Goal: Task Accomplishment & Management: Manage account settings

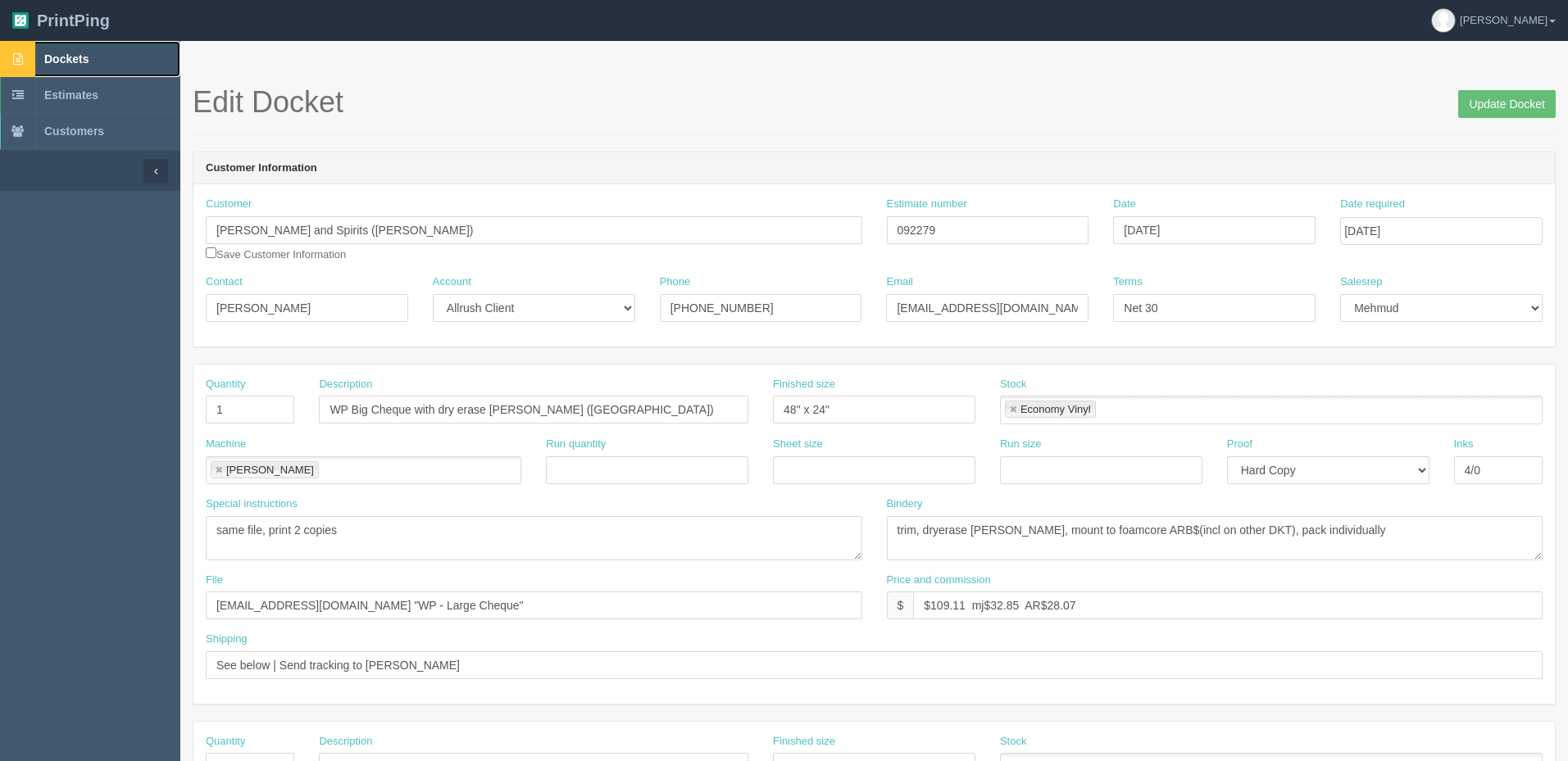
click at [99, 49] on link "Dockets" at bounding box center [90, 59] width 180 height 36
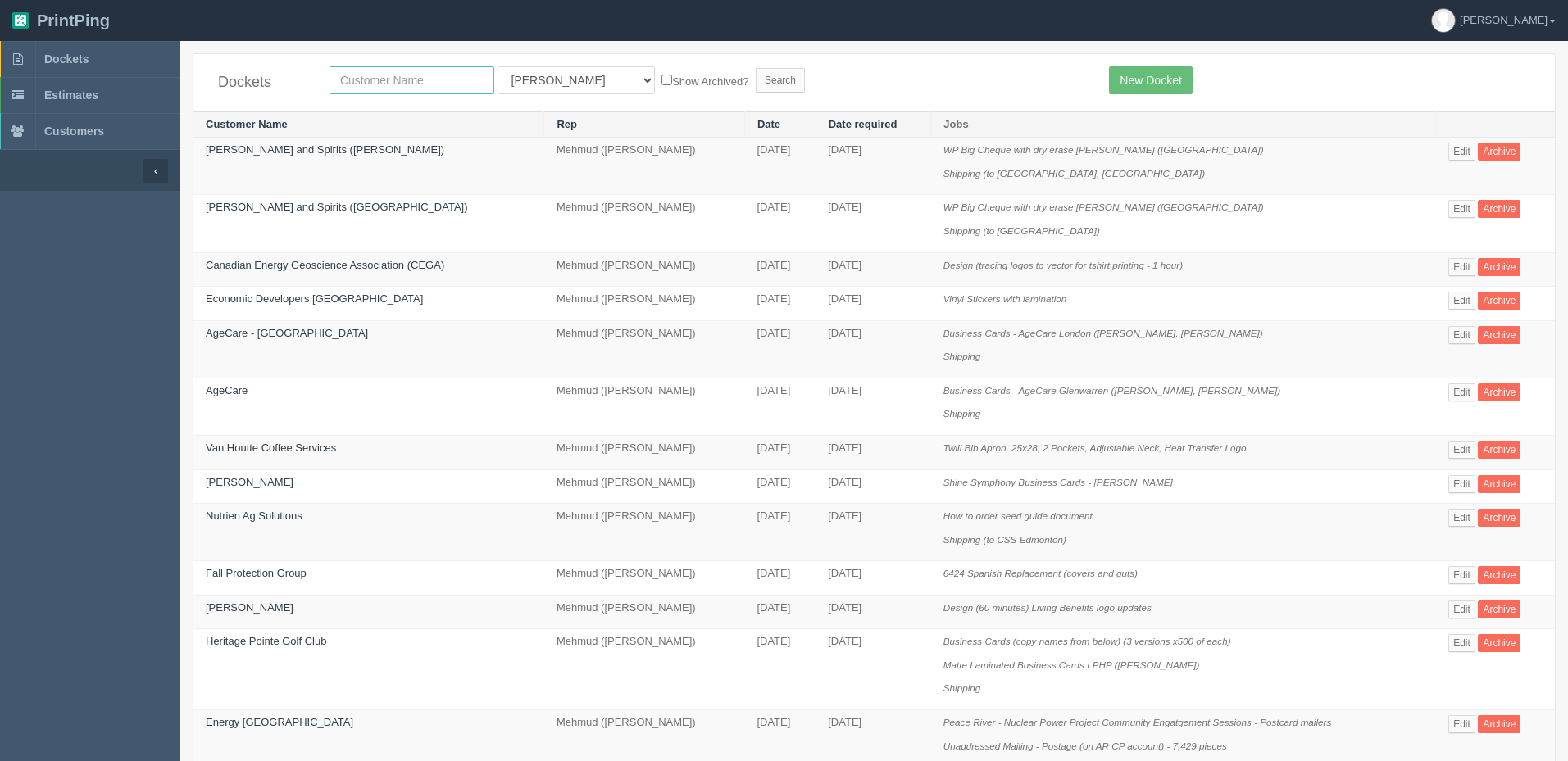
click at [375, 79] on input "text" at bounding box center [411, 80] width 165 height 28
type input "fallt"
click at [755, 68] on input "Search" at bounding box center [779, 80] width 49 height 25
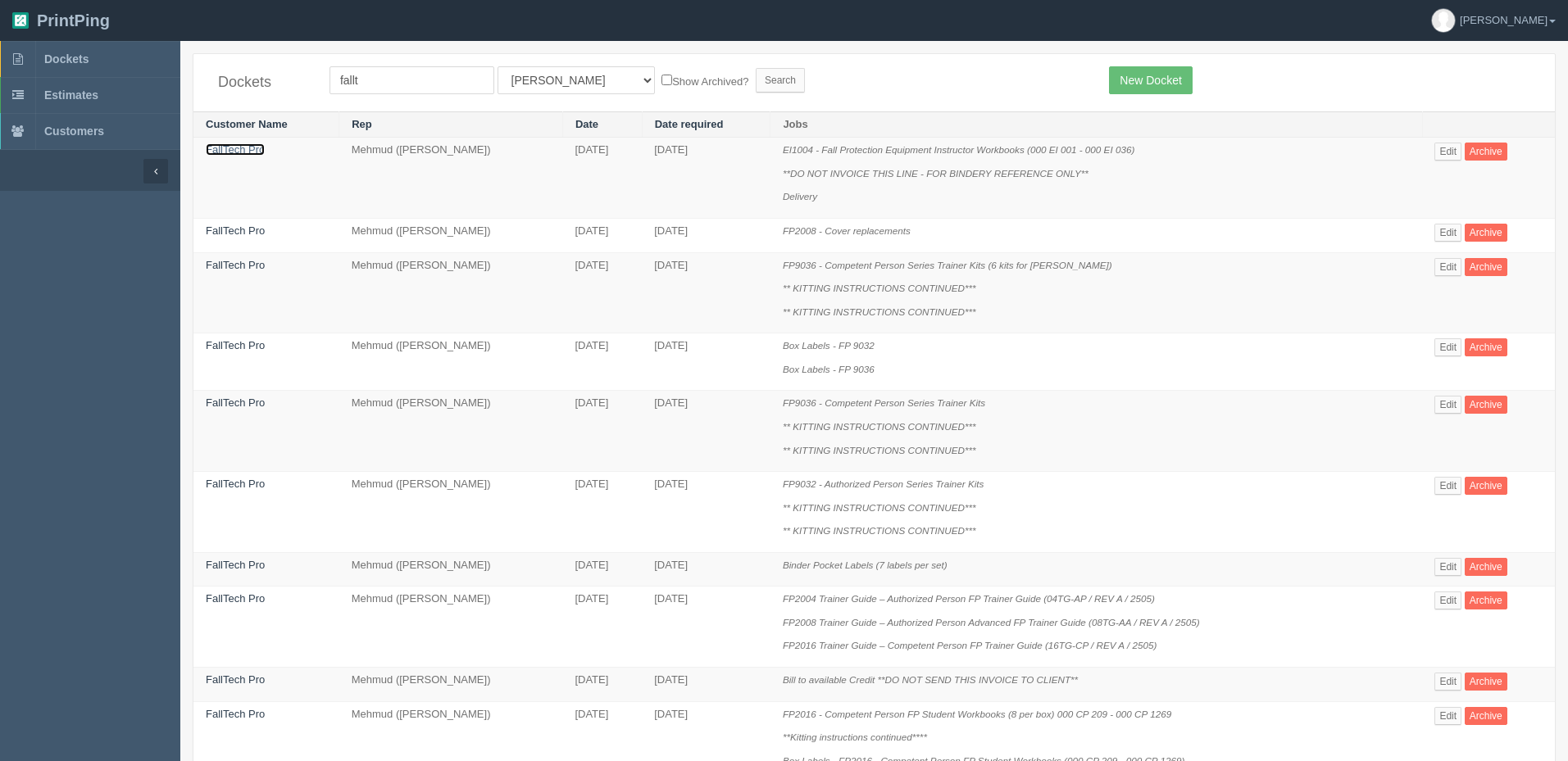
click at [249, 152] on link "FallTech Pro" at bounding box center [234, 150] width 59 height 12
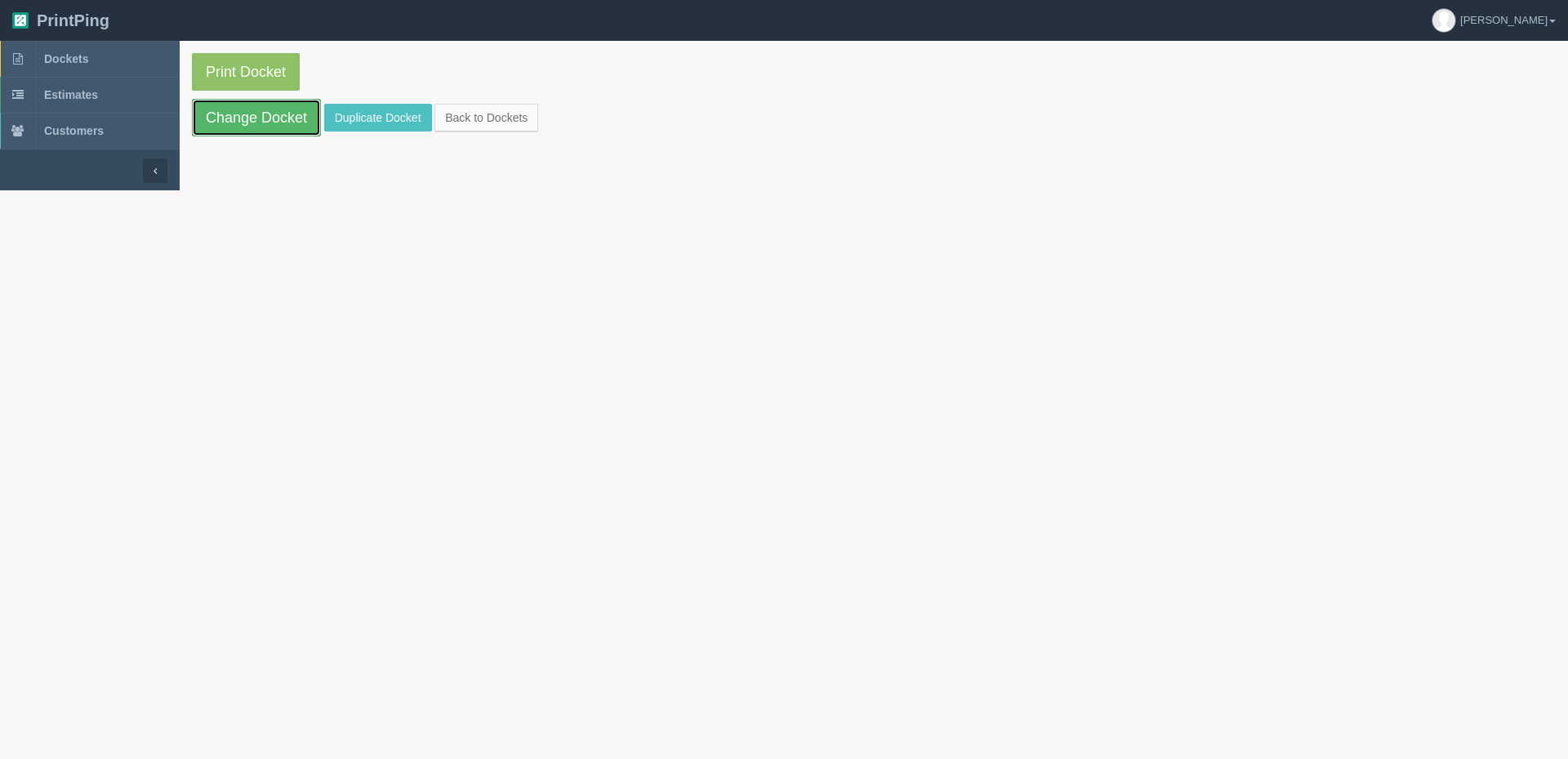
click at [279, 117] on link "Change Docket" at bounding box center [256, 118] width 129 height 38
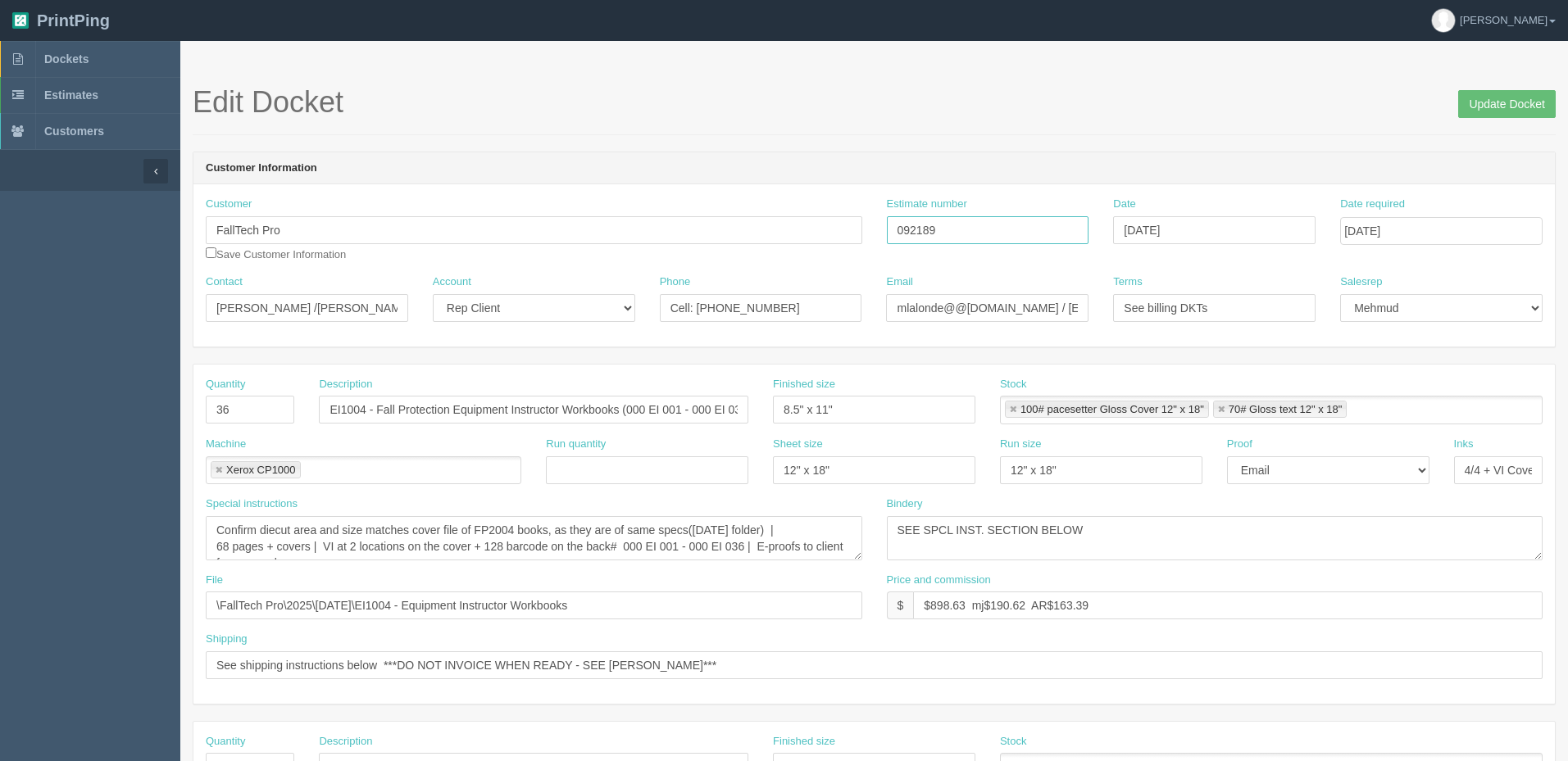
drag, startPoint x: 962, startPoint y: 229, endPoint x: 585, endPoint y: 220, distance: 377.1
click at [601, 220] on div "Customer FallTech Pro Save Customer Information Estimate number 092189 Date Aug…" at bounding box center [873, 235] width 1361 height 78
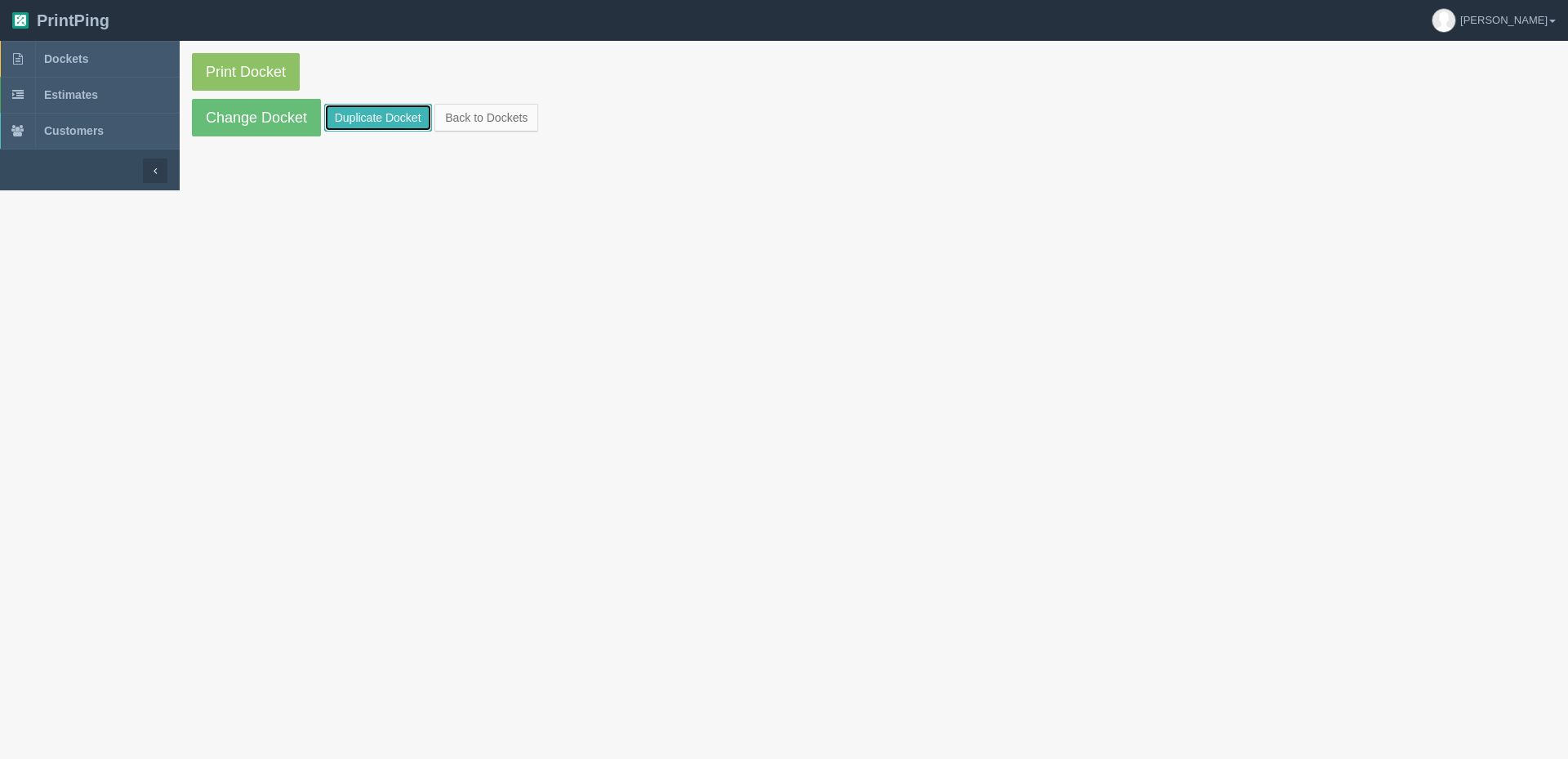
click at [403, 111] on link "Duplicate Docket" at bounding box center [378, 118] width 107 height 28
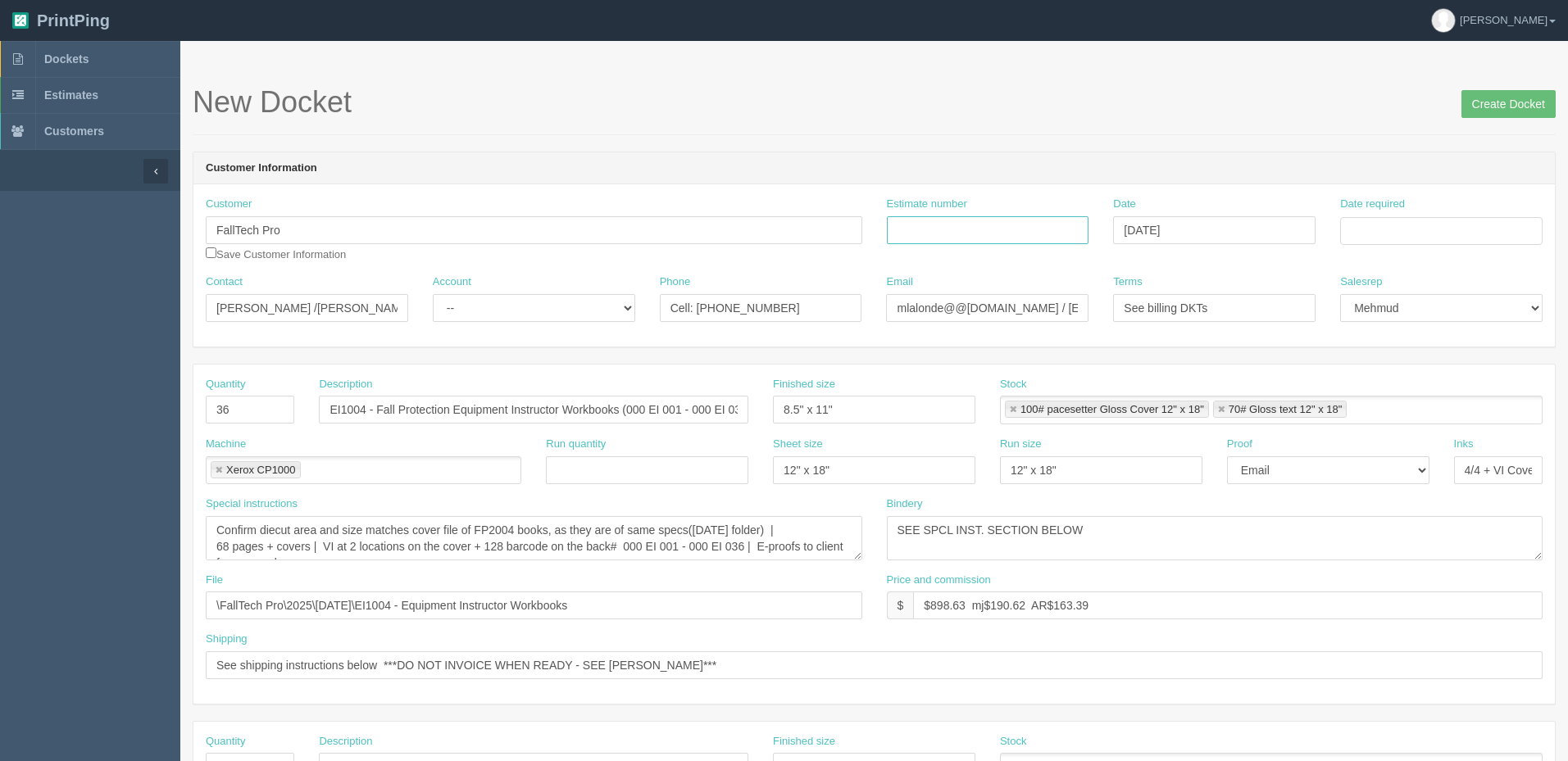
click at [959, 233] on input "Estimate number" at bounding box center [988, 230] width 203 height 28
paste input "092189"
type input "092189"
drag, startPoint x: 204, startPoint y: 398, endPoint x: 121, endPoint y: 390, distance: 83.4
click at [123, 390] on section "Dockets Estimates Customers" at bounding box center [784, 764] width 1568 height 1447
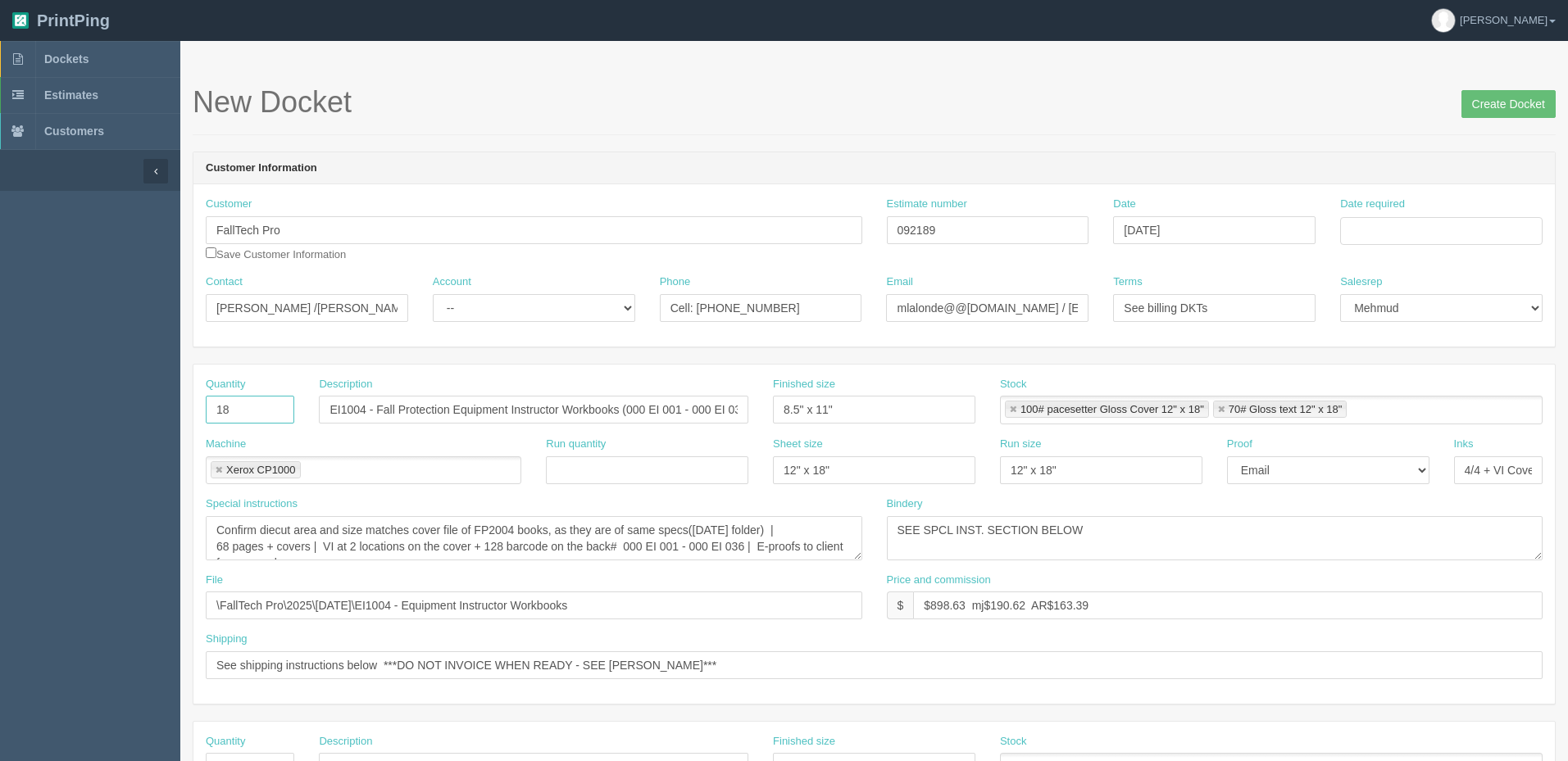
type input "18"
click at [683, 410] on input "EI1004 - Fall Protection Equipment Instructor Workbooks (000 EI 001 - 000 EI 03…" at bounding box center [534, 410] width 429 height 28
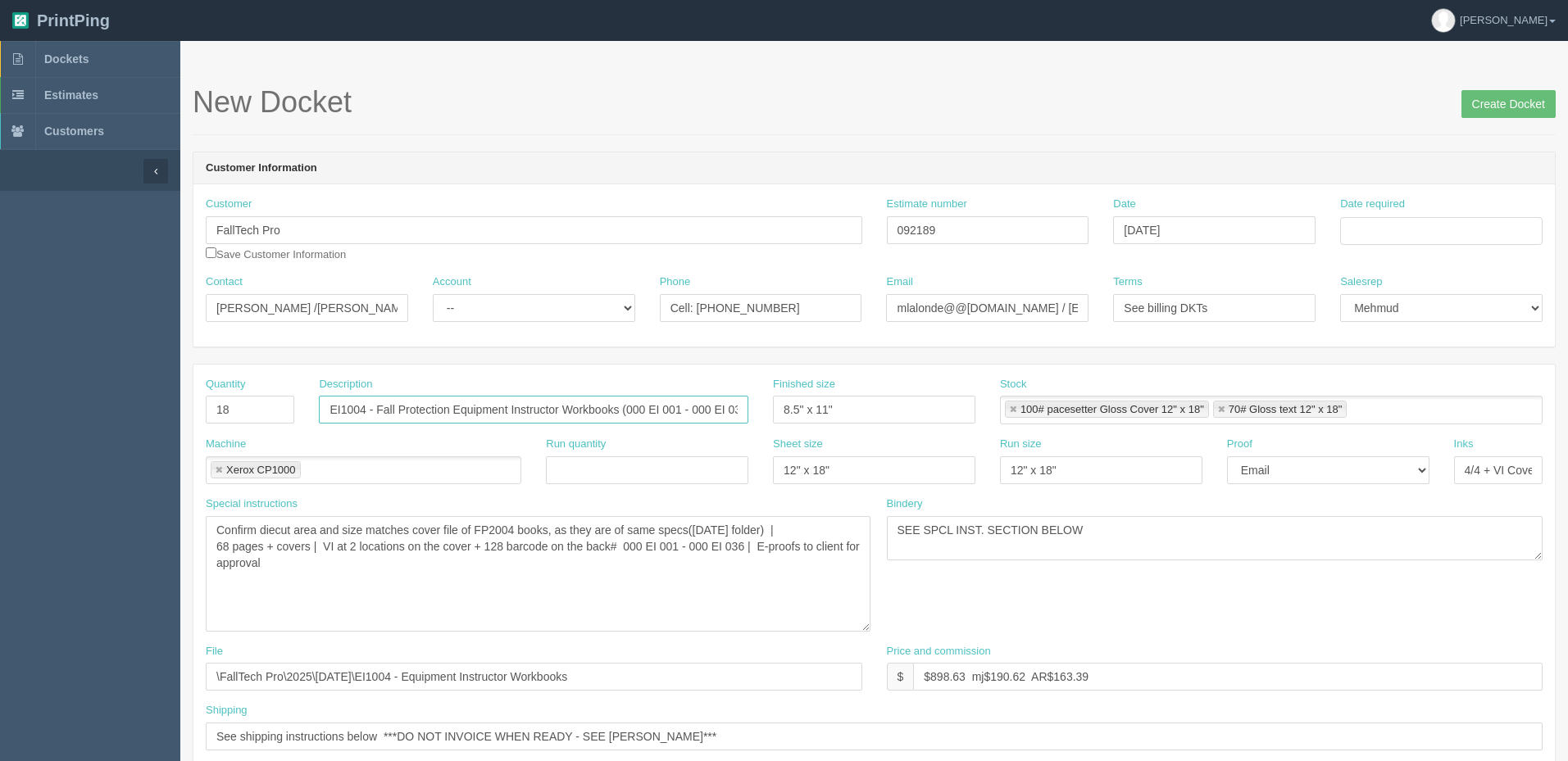
drag, startPoint x: 858, startPoint y: 556, endPoint x: 867, endPoint y: 628, distance: 72.6
click at [867, 628] on textarea "Confirm diecut area and size matches cover file of FP2004 books, as they are of…" at bounding box center [537, 574] width 665 height 115
click at [679, 407] on input "EI1004 - Fall Protection Equipment Instructor Workbooks (000 EI 001 - 000 EI 03…" at bounding box center [534, 410] width 429 height 28
type input "EI1004 - Fall Protection Equipment Instructor Workbooks (000 EI 037 - 000 EI 05…"
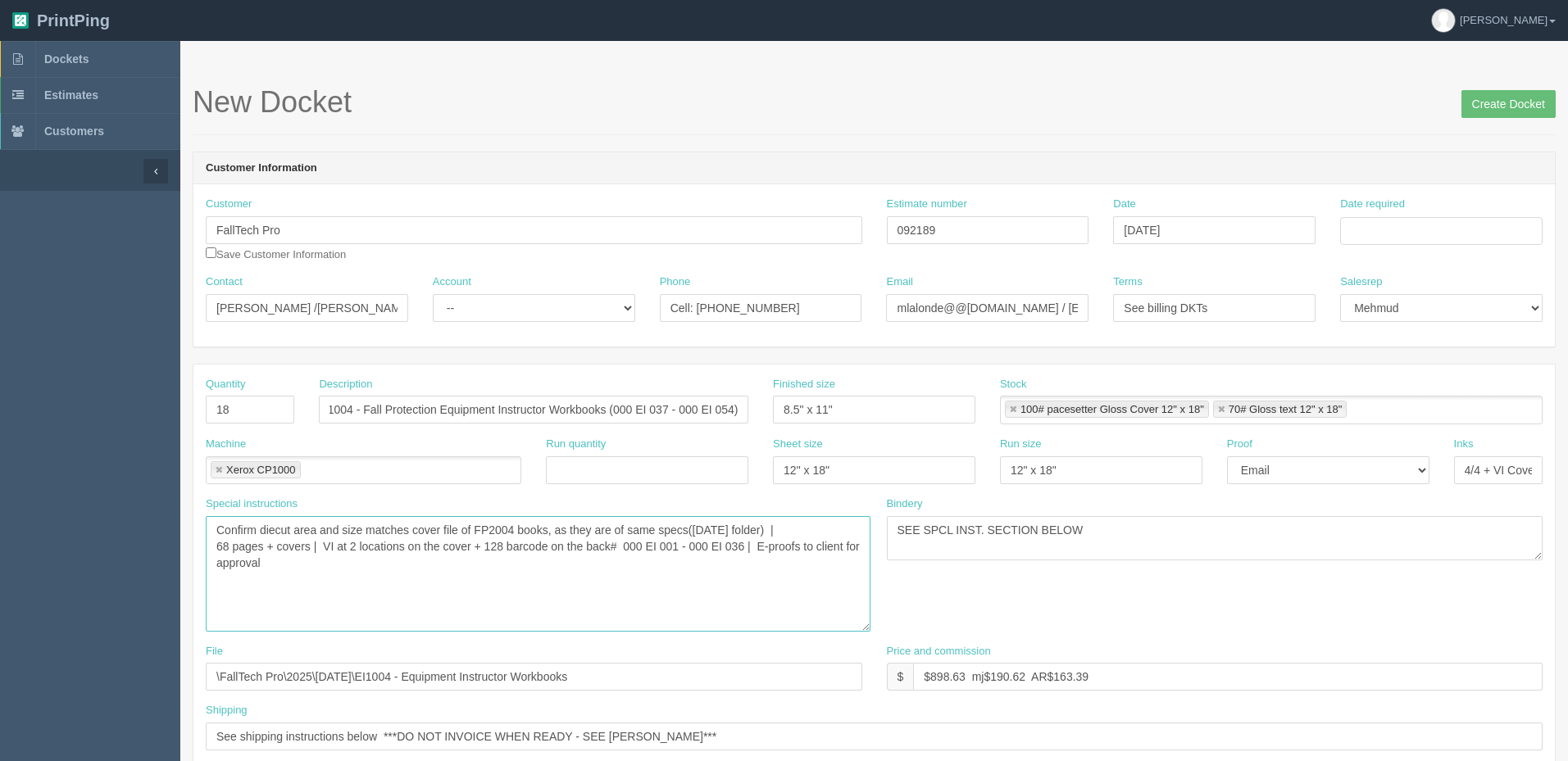
drag, startPoint x: 641, startPoint y: 547, endPoint x: 698, endPoint y: 564, distance: 59.5
click at [641, 546] on textarea "Confirm diecut area and size matches cover file of FP2004 books, as they are of…" at bounding box center [537, 574] width 665 height 115
paste textarea "37 - 000 EI 054"
type textarea "Confirm diecut area and size matches cover file of FP2004 books, as they are of…"
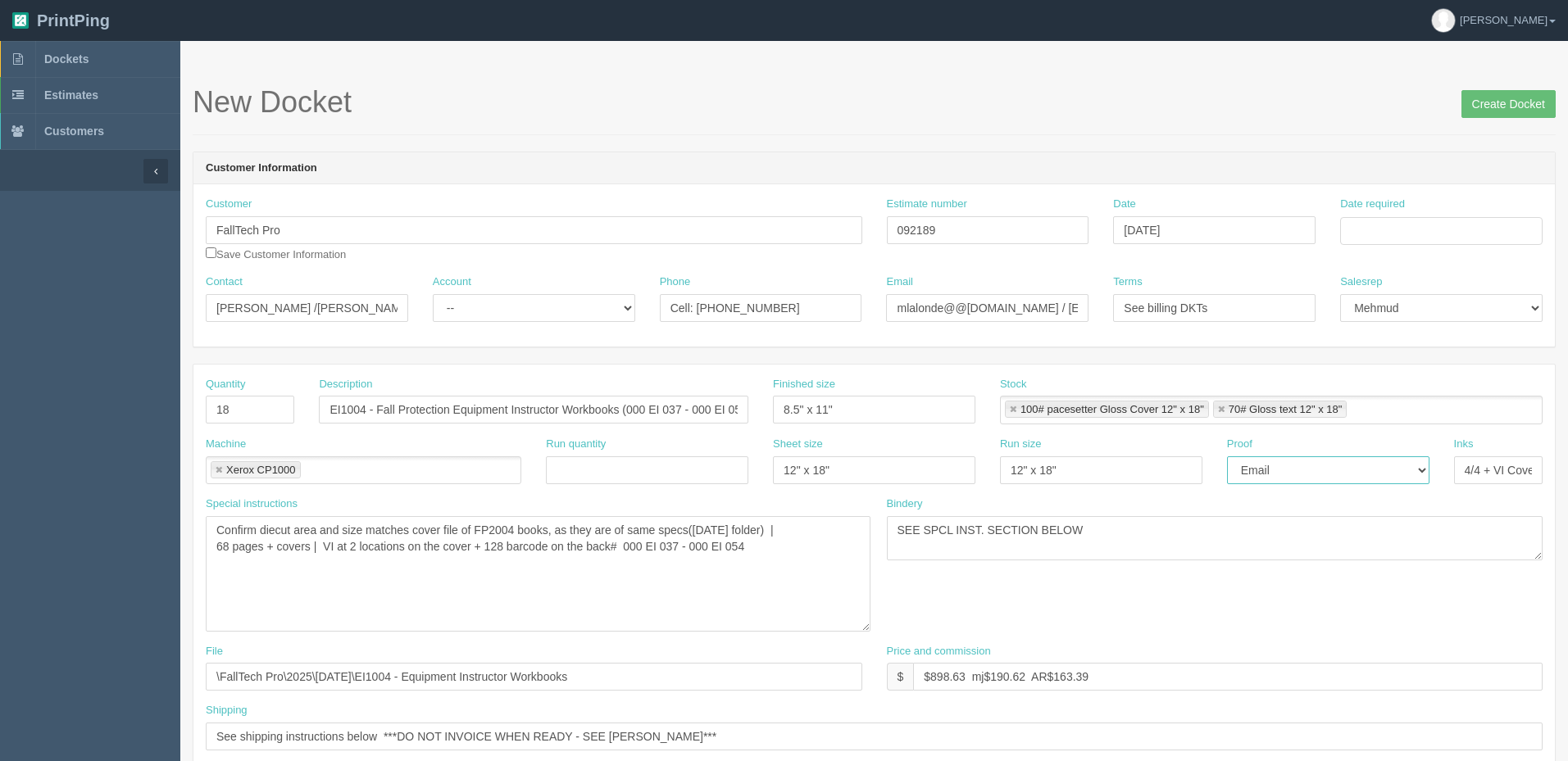
click at [1373, 463] on select "-- Email Hard Copy" at bounding box center [1328, 470] width 203 height 28
select select "Hard Copy"
click at [1227, 457] on select "-- Email Hard Copy" at bounding box center [1328, 470] width 203 height 28
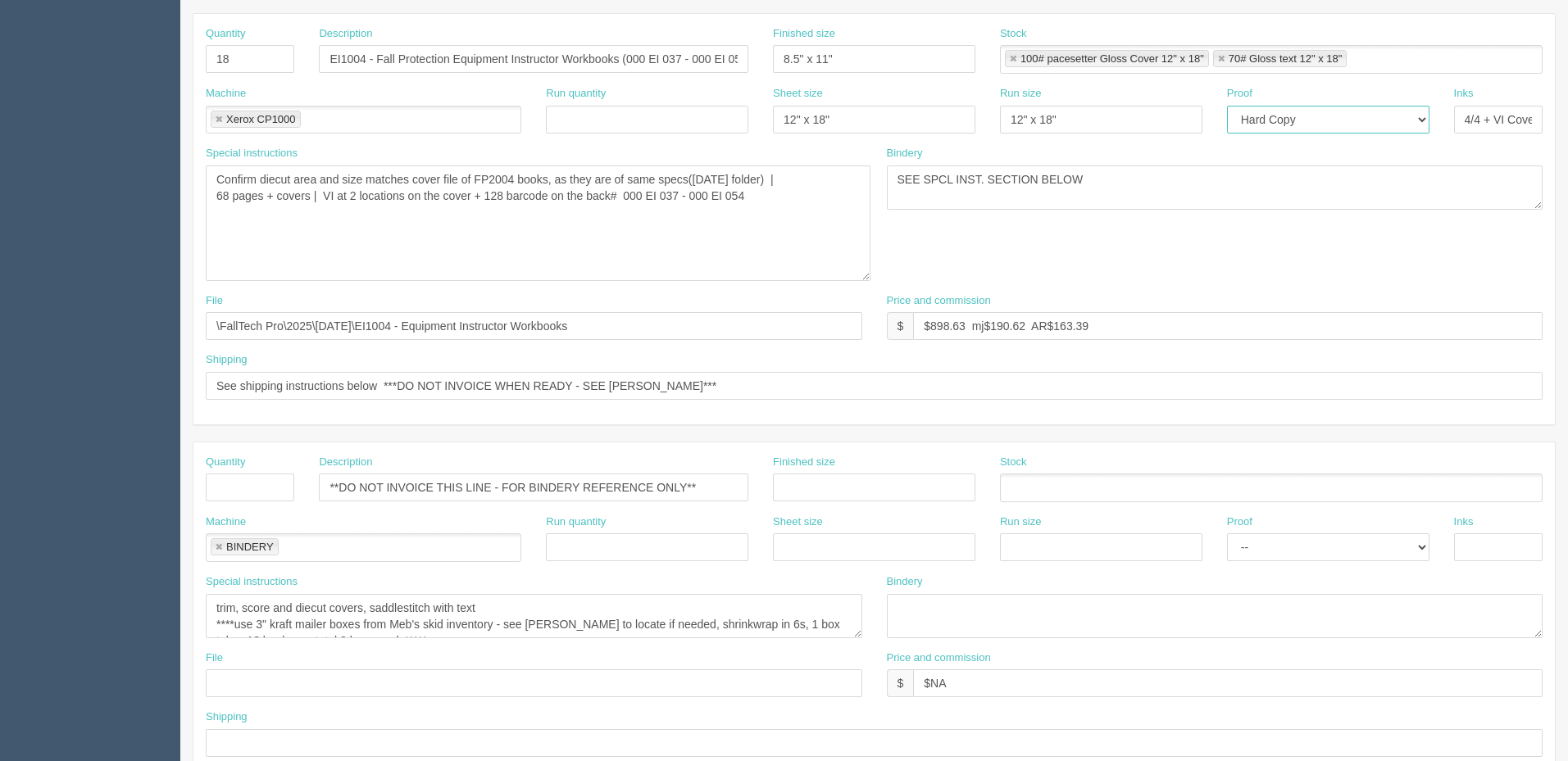
scroll to position [327, 0]
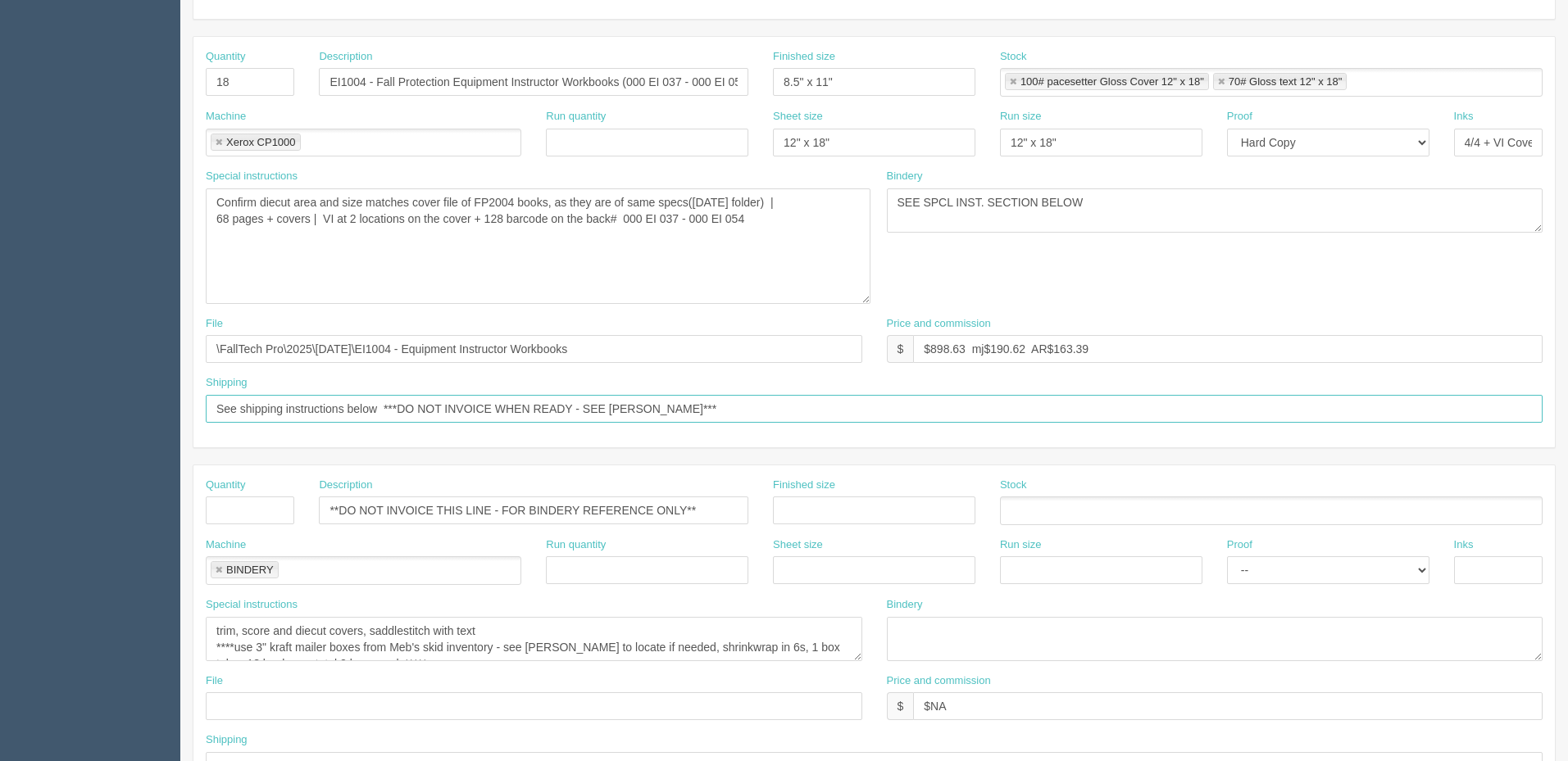
click at [701, 402] on input "See shipping instructions below ***DO NOT INVOICE WHEN READY - SEE ZACK***" at bounding box center [873, 409] width 1337 height 28
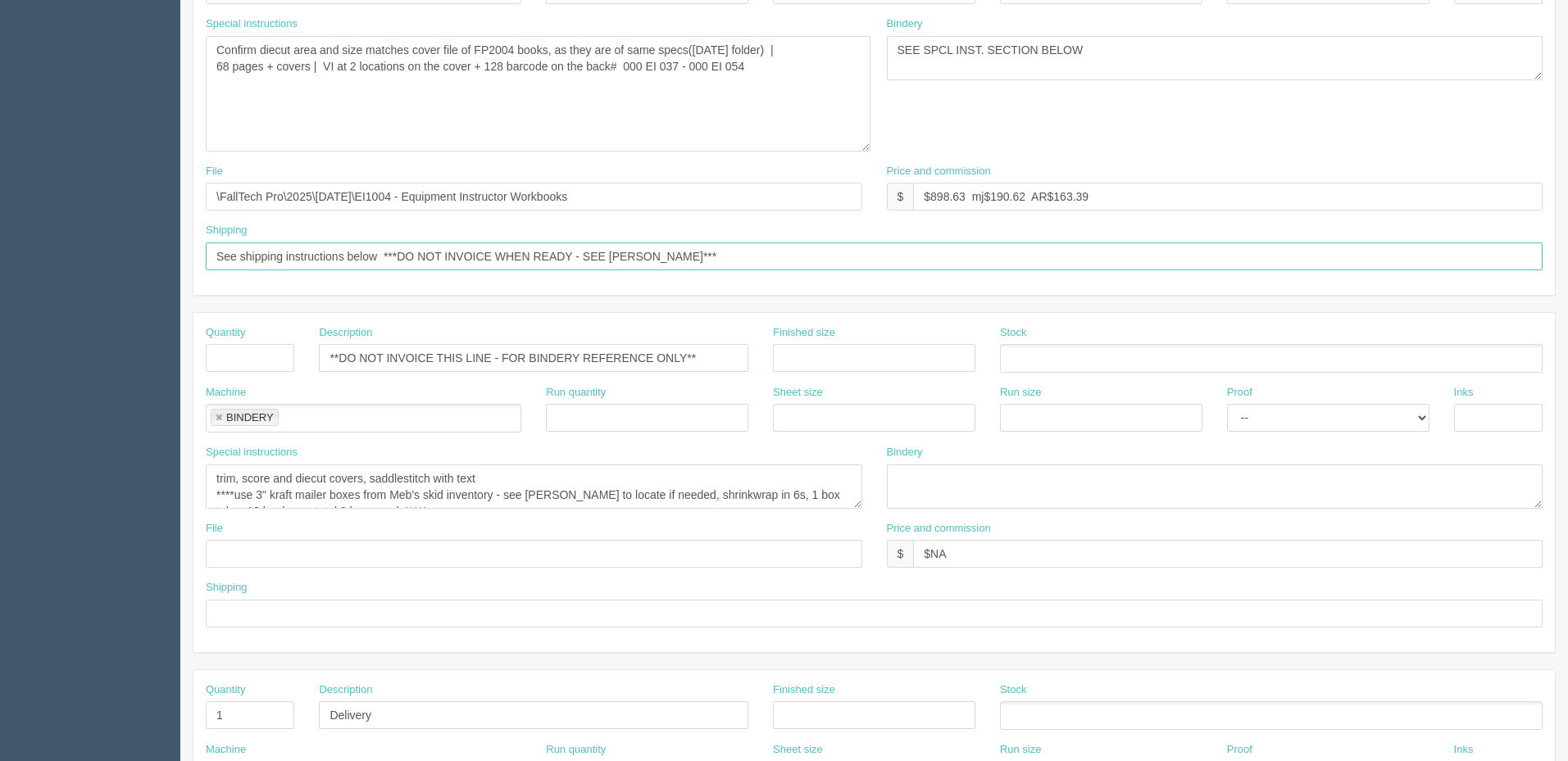
scroll to position [492, 0]
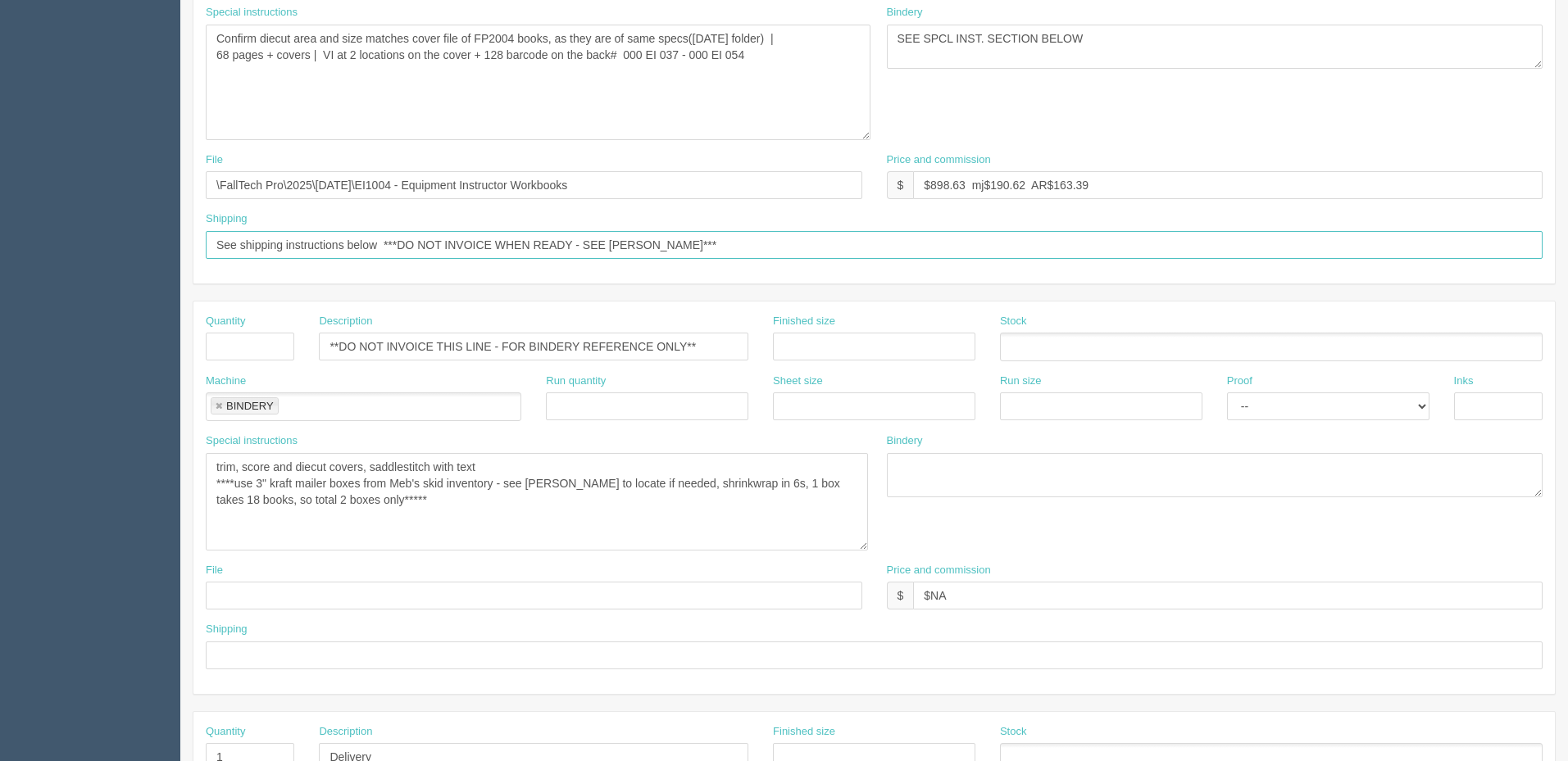
drag, startPoint x: 860, startPoint y: 494, endPoint x: 866, endPoint y: 548, distance: 54.3
click at [866, 548] on textarea "trim, score and diecut covers, saddlestitch with text ****use 3" kraft mailer b…" at bounding box center [536, 502] width 662 height 97
click at [297, 498] on textarea "trim, score and diecut covers, saddlestitch with text ****use 3" kraft mailer b…" at bounding box center [536, 502] width 662 height 98
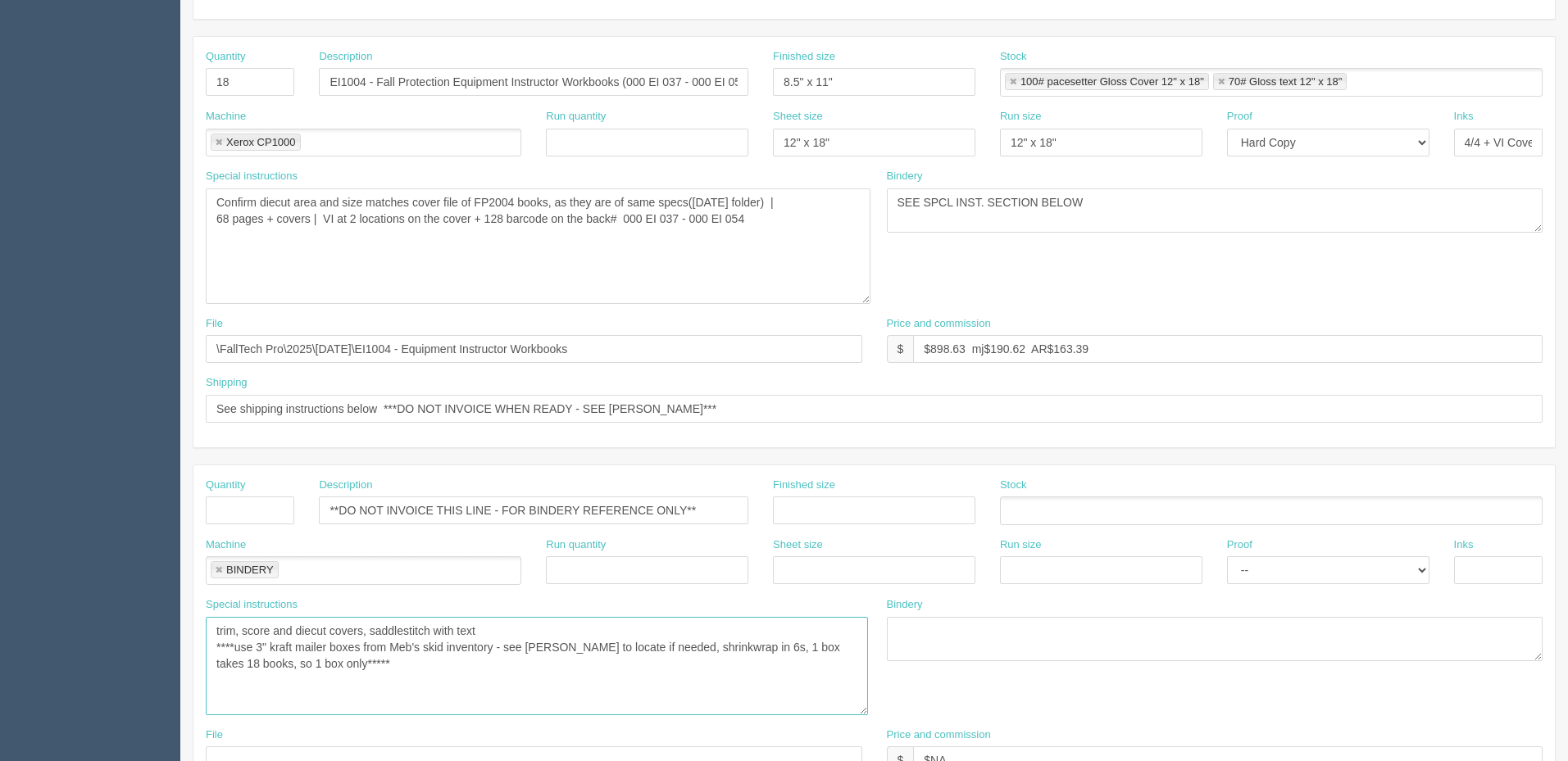
scroll to position [245, 0]
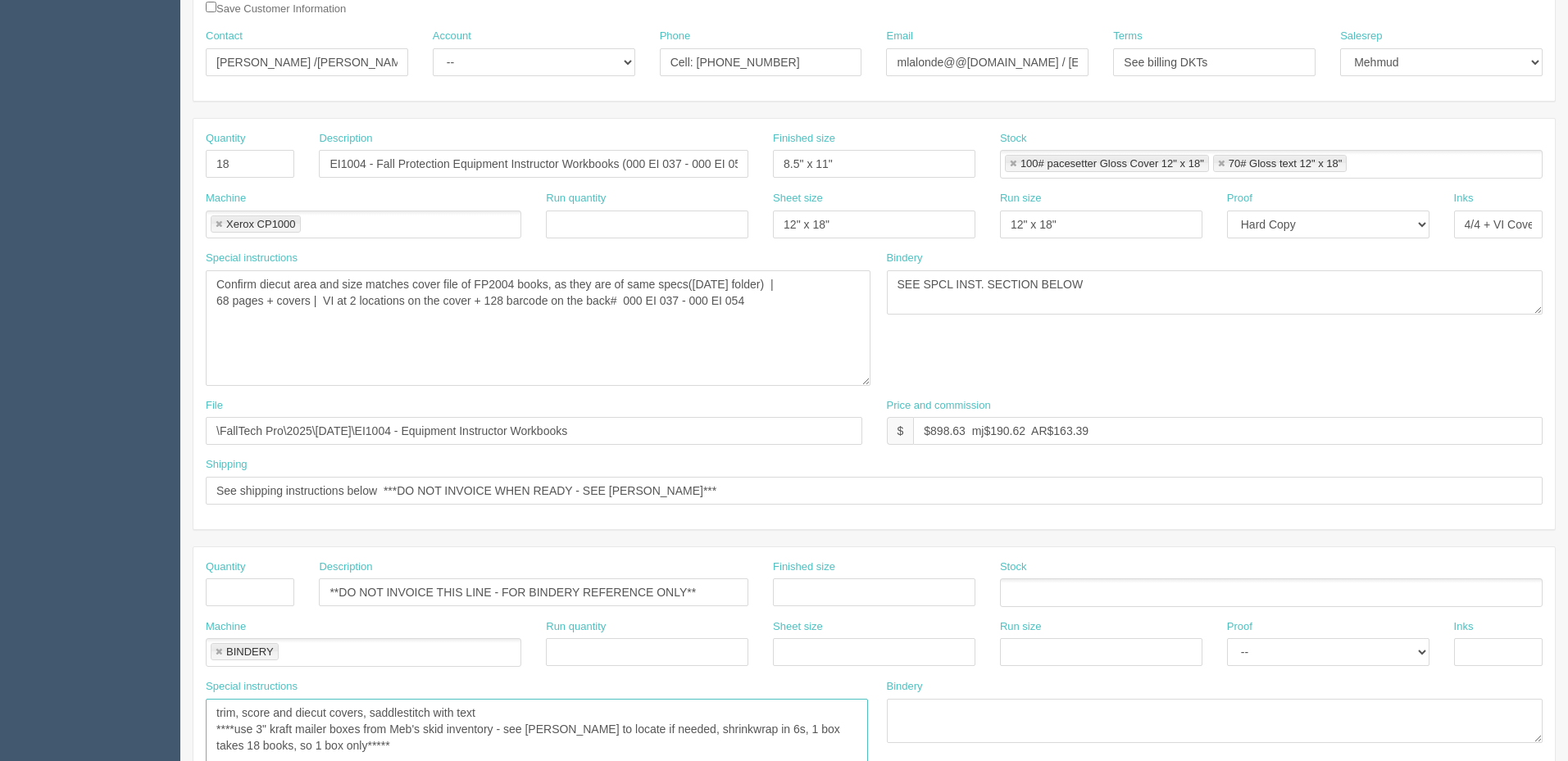
type textarea "trim, score and diecut covers, saddlestitch with text ****use 3" kraft mailer b…"
click at [492, 60] on select "-- Existing Client Allrush Client Rep Client" at bounding box center [534, 62] width 203 height 28
select select "Rep Client"
click at [433, 49] on select "-- Existing Client Allrush Client Rep Client" at bounding box center [534, 62] width 203 height 28
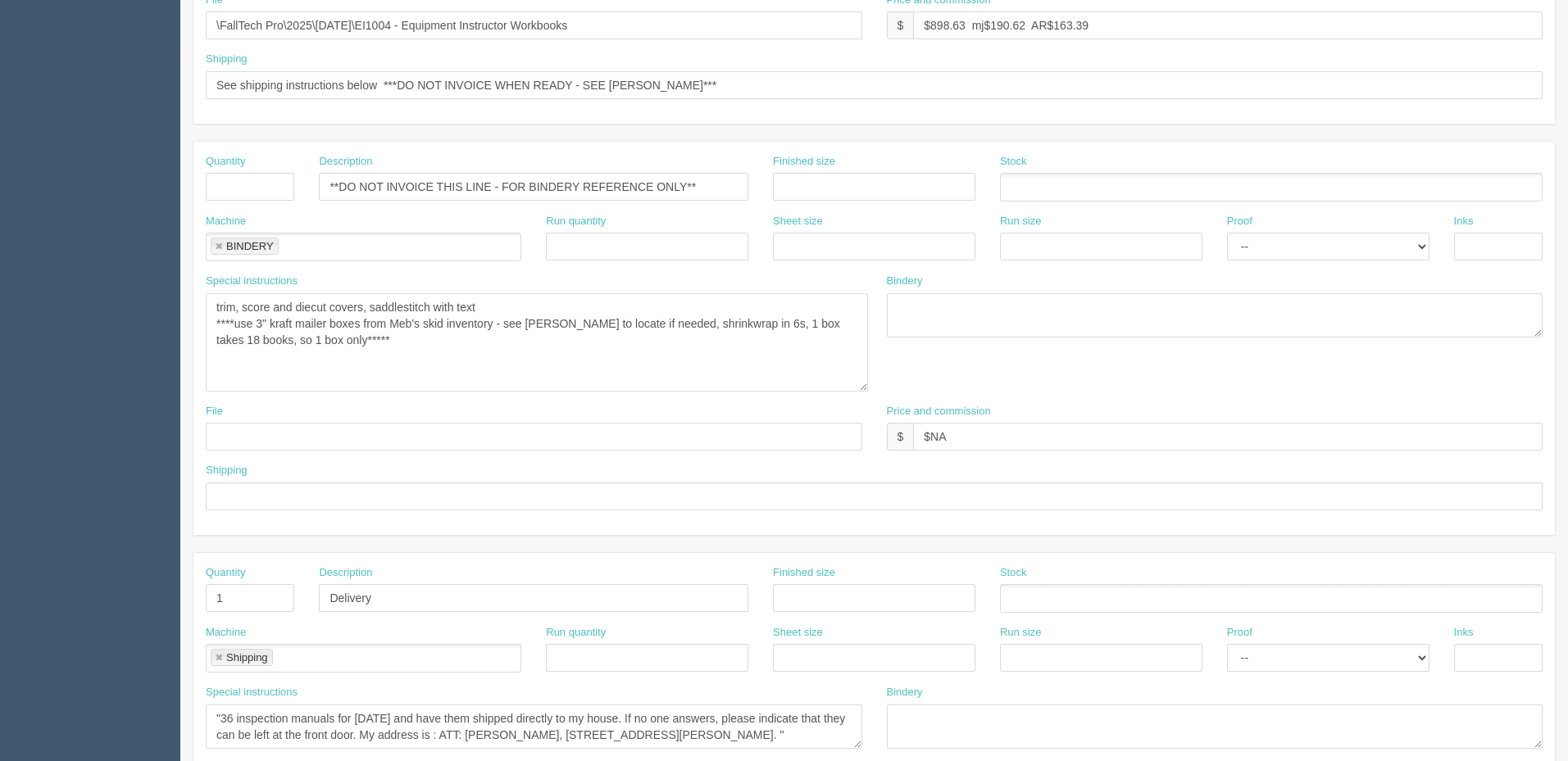
scroll to position [851, 0]
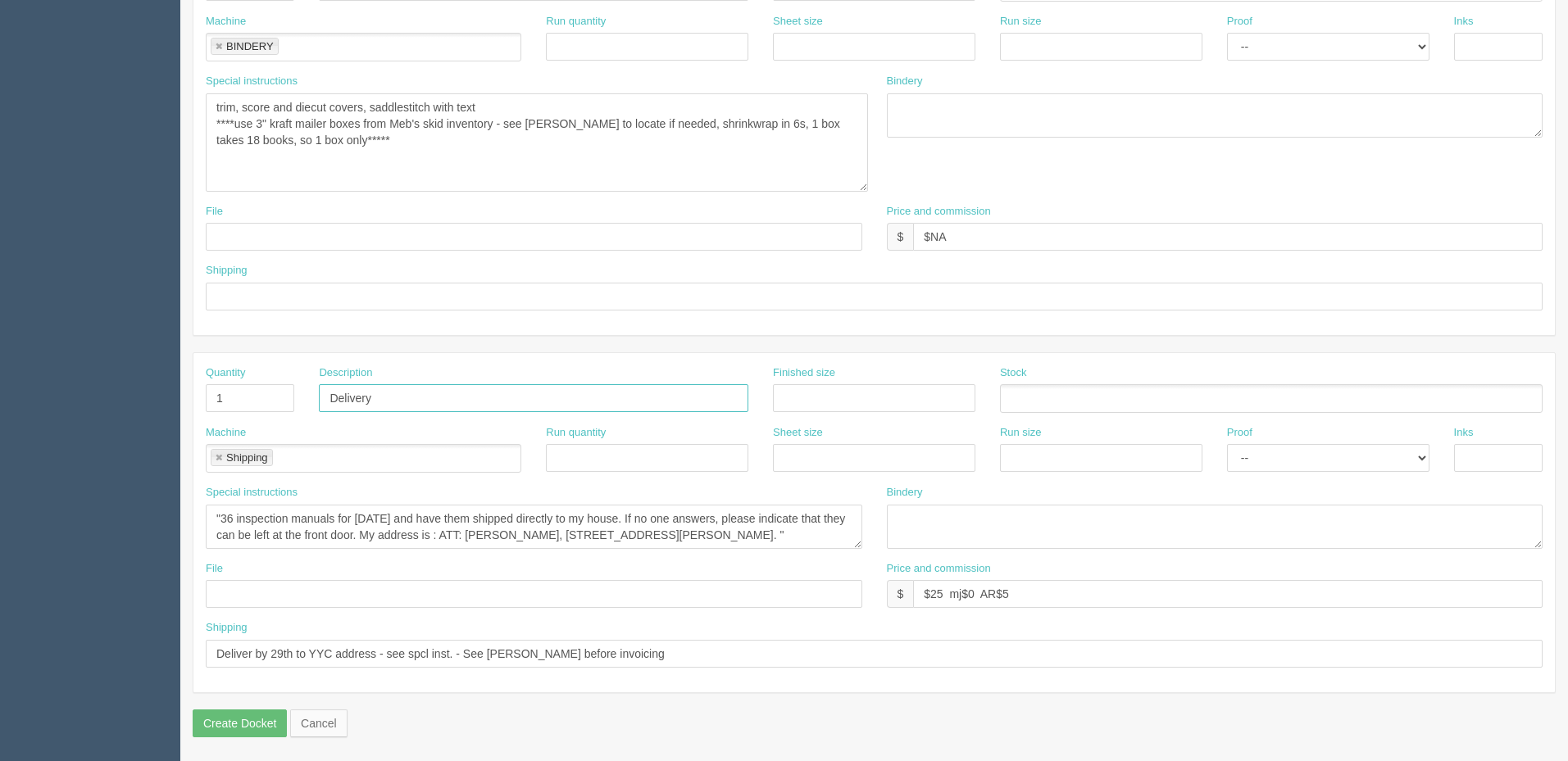
drag, startPoint x: 400, startPoint y: 399, endPoint x: 174, endPoint y: 430, distance: 228.1
drag, startPoint x: 233, startPoint y: 394, endPoint x: 165, endPoint y: 397, distance: 68.1
click at [216, 454] on link at bounding box center [218, 458] width 9 height 10
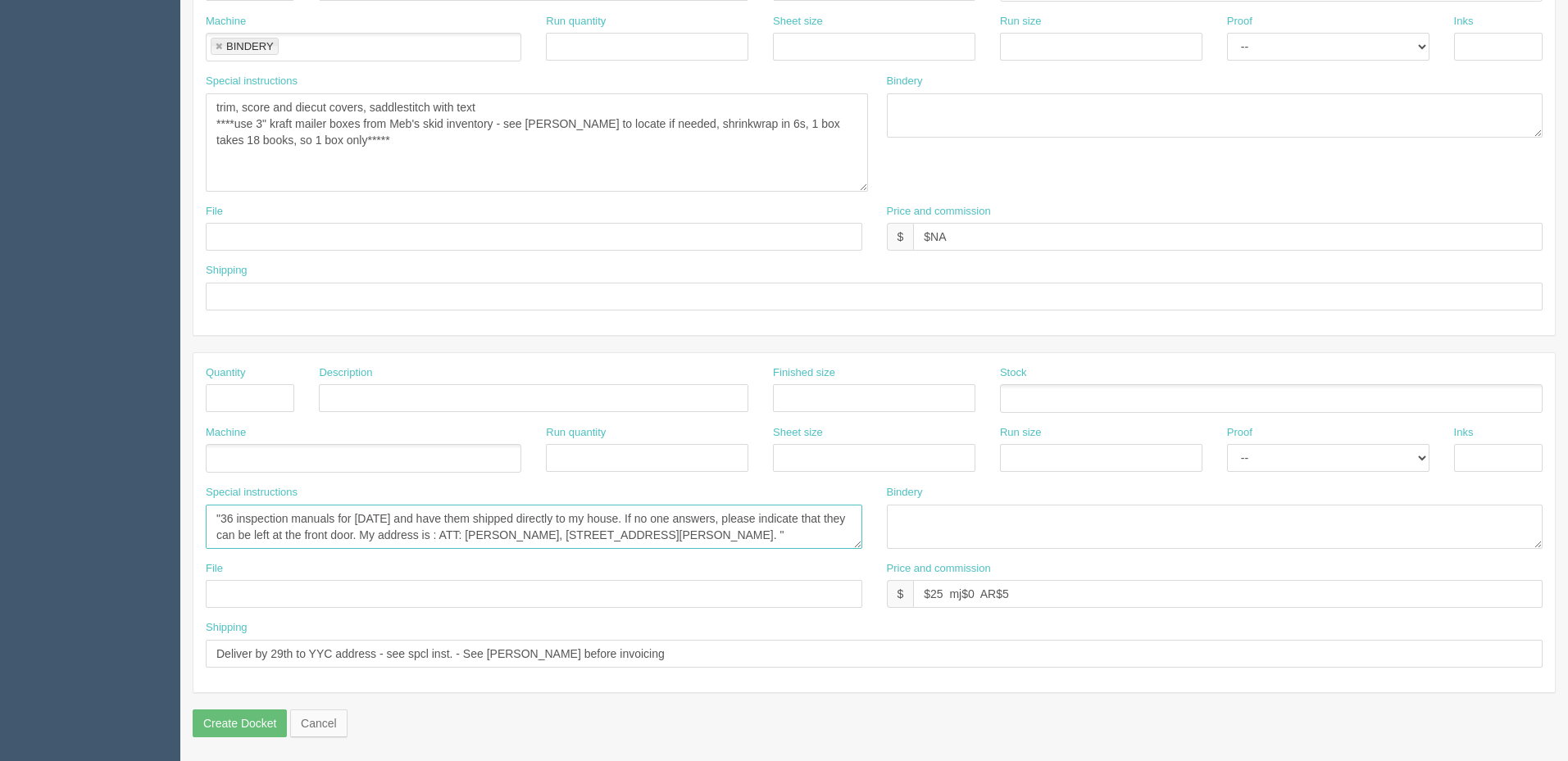
scroll to position [16, 0]
drag, startPoint x: 219, startPoint y: 515, endPoint x: 867, endPoint y: 675, distance: 667.5
click at [868, 676] on div "Quantity Description Finished size Stock Machine Run quantity Sheet size Run si…" at bounding box center [873, 522] width 1361 height 339
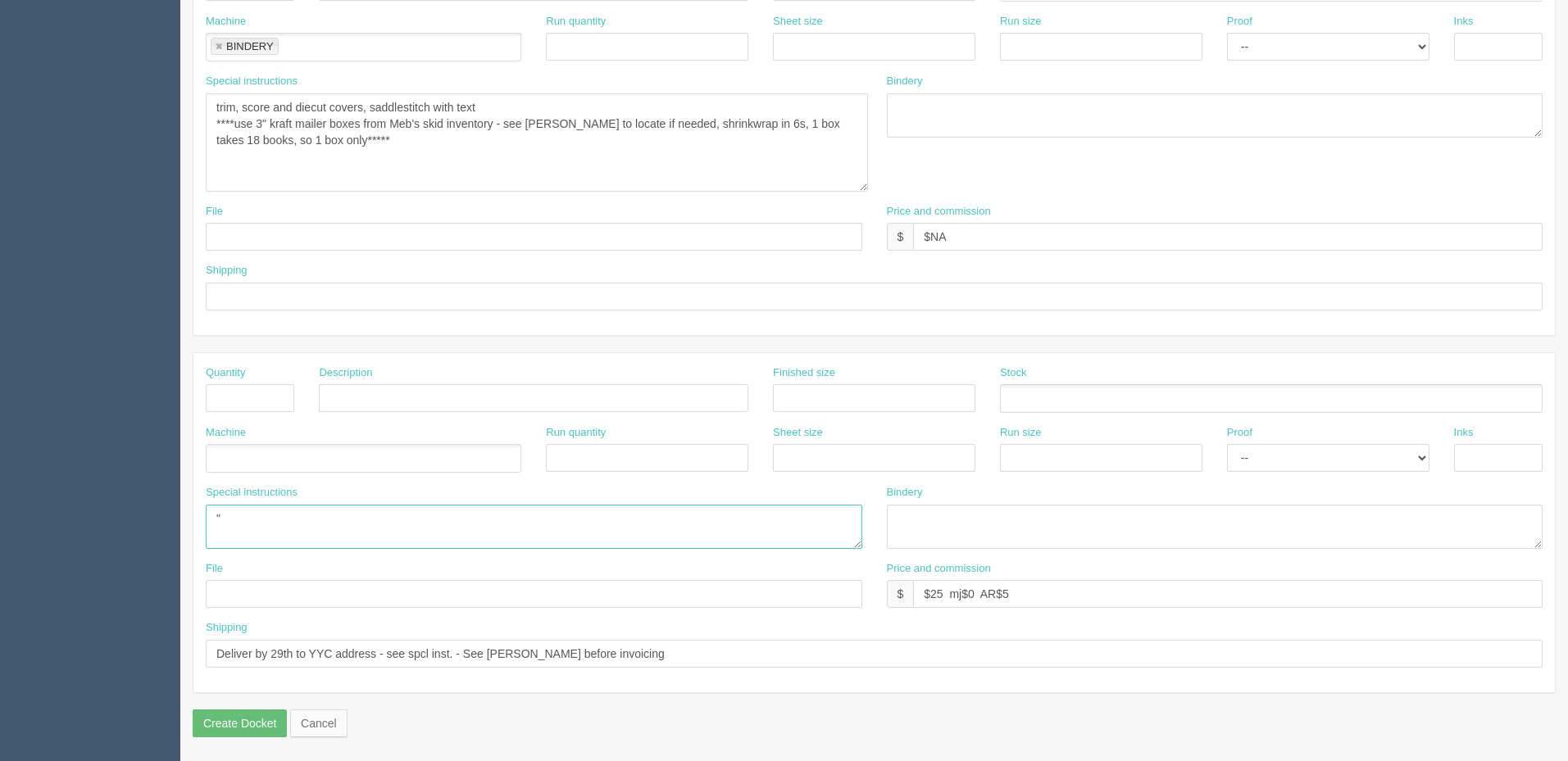
scroll to position [0, 0]
type textarea """
drag, startPoint x: 615, startPoint y: 644, endPoint x: 66, endPoint y: 640, distance: 549.0
drag, startPoint x: 1116, startPoint y: 593, endPoint x: 334, endPoint y: 590, distance: 782.0
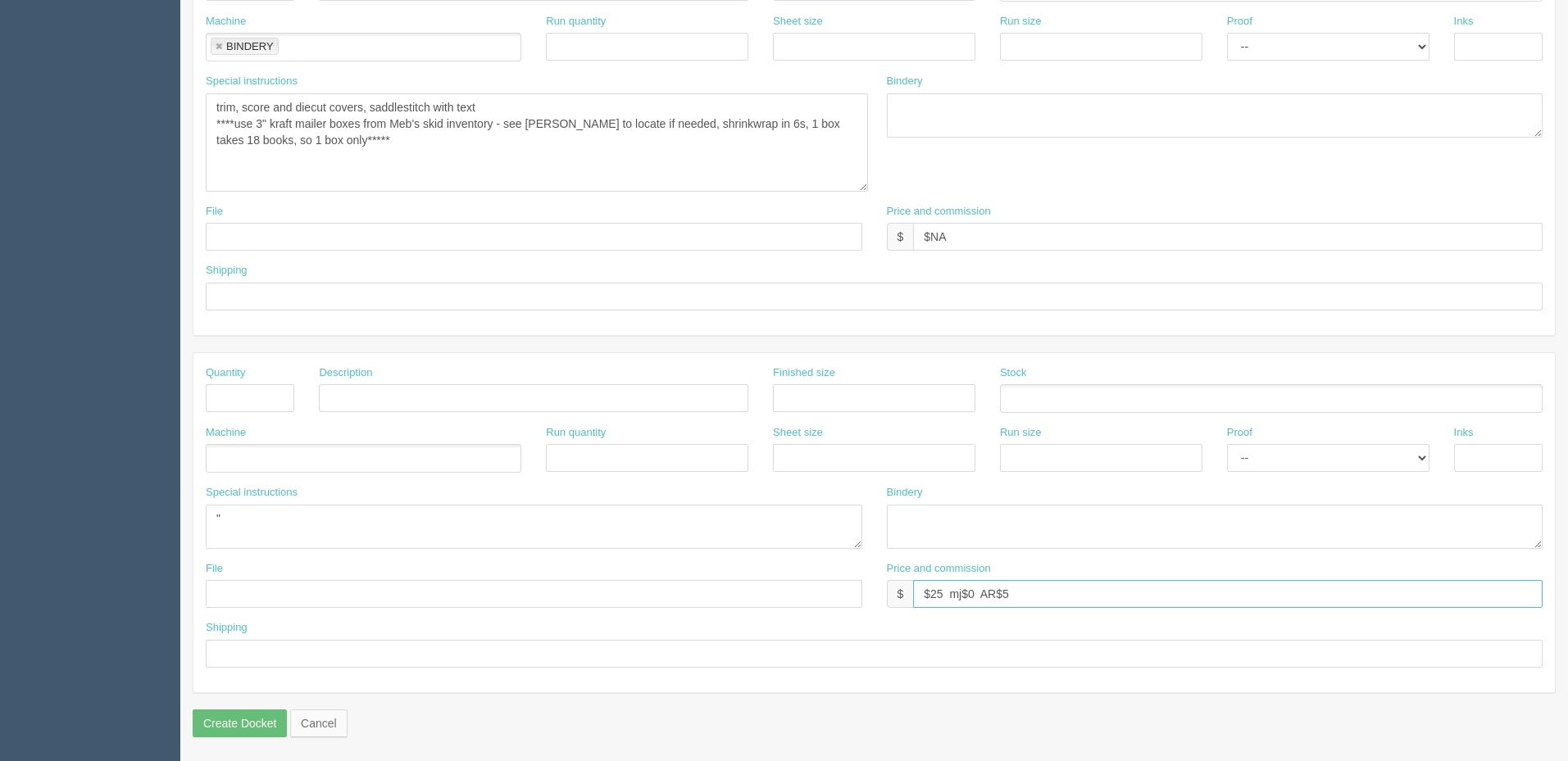
click at [330, 590] on div "File Price and commission $ $25 mj$0 AR$5" at bounding box center [873, 591] width 1361 height 60
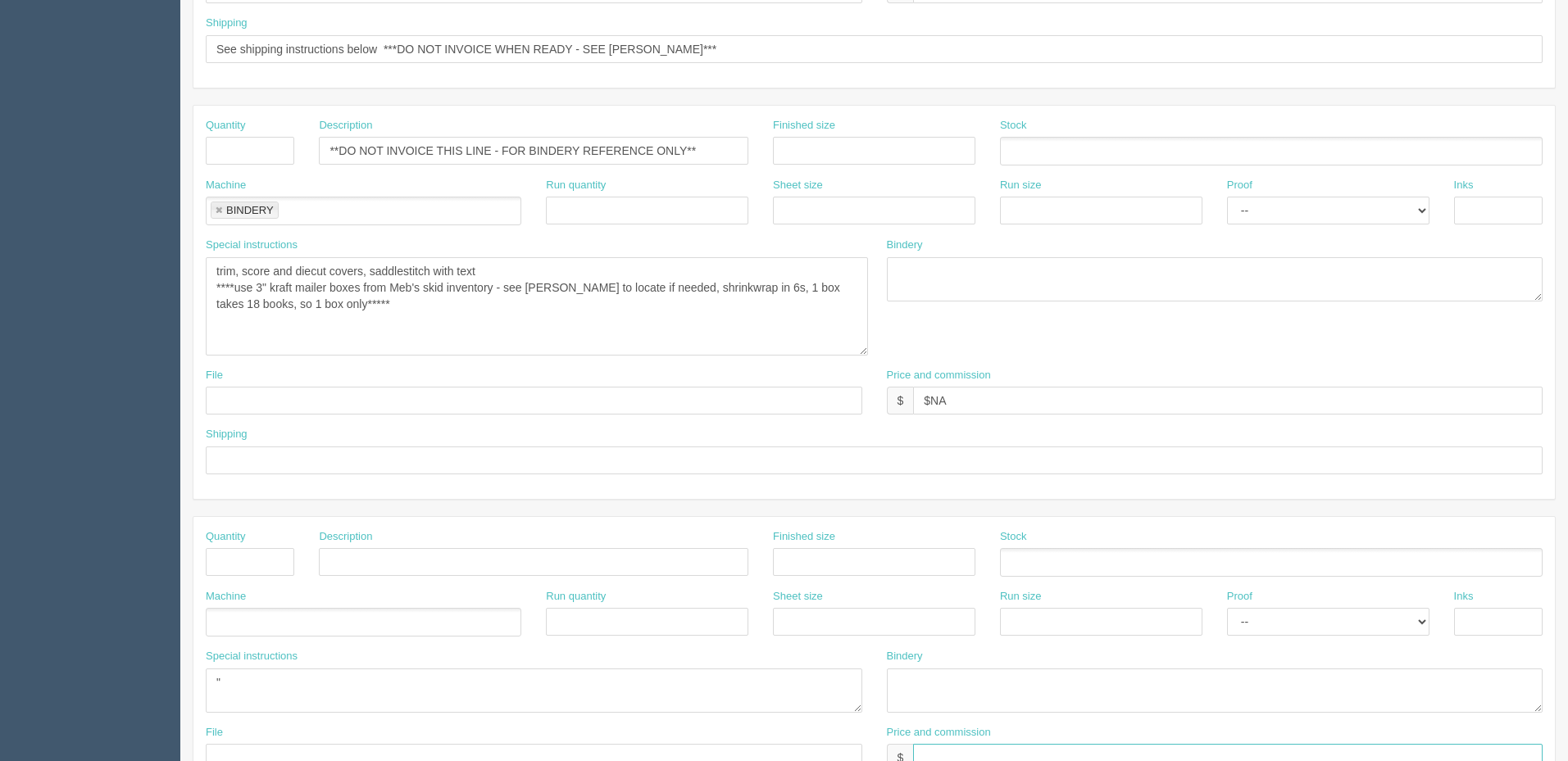
scroll to position [441, 0]
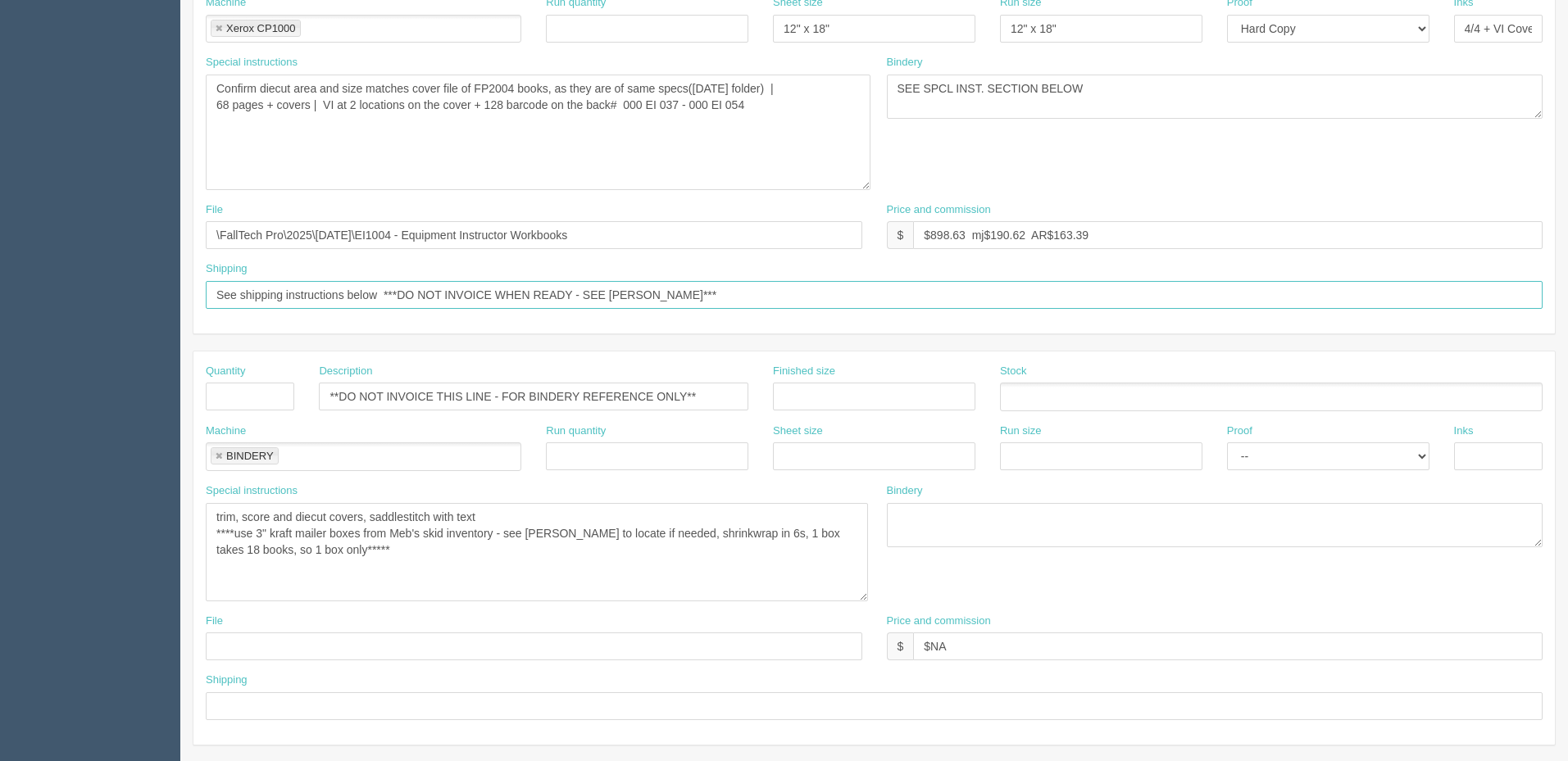
drag, startPoint x: 758, startPoint y: 292, endPoint x: 111, endPoint y: 295, distance: 647.0
click at [111, 295] on section "Dockets Estimates Customers" at bounding box center [784, 386] width 1568 height 1572
click at [567, 292] on input "Hold for pickup - client will pay in full while picking up" at bounding box center [873, 295] width 1337 height 28
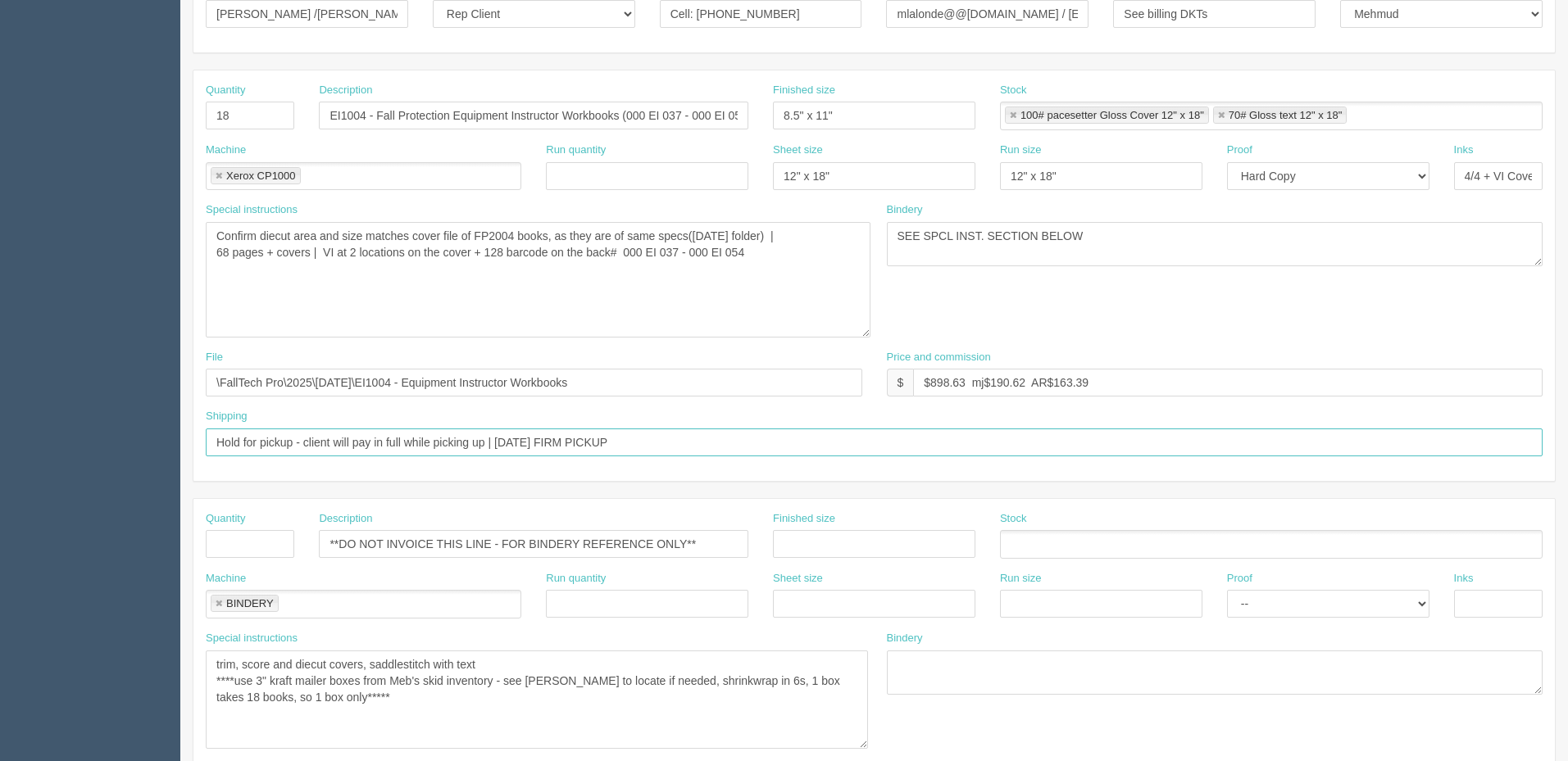
scroll to position [278, 0]
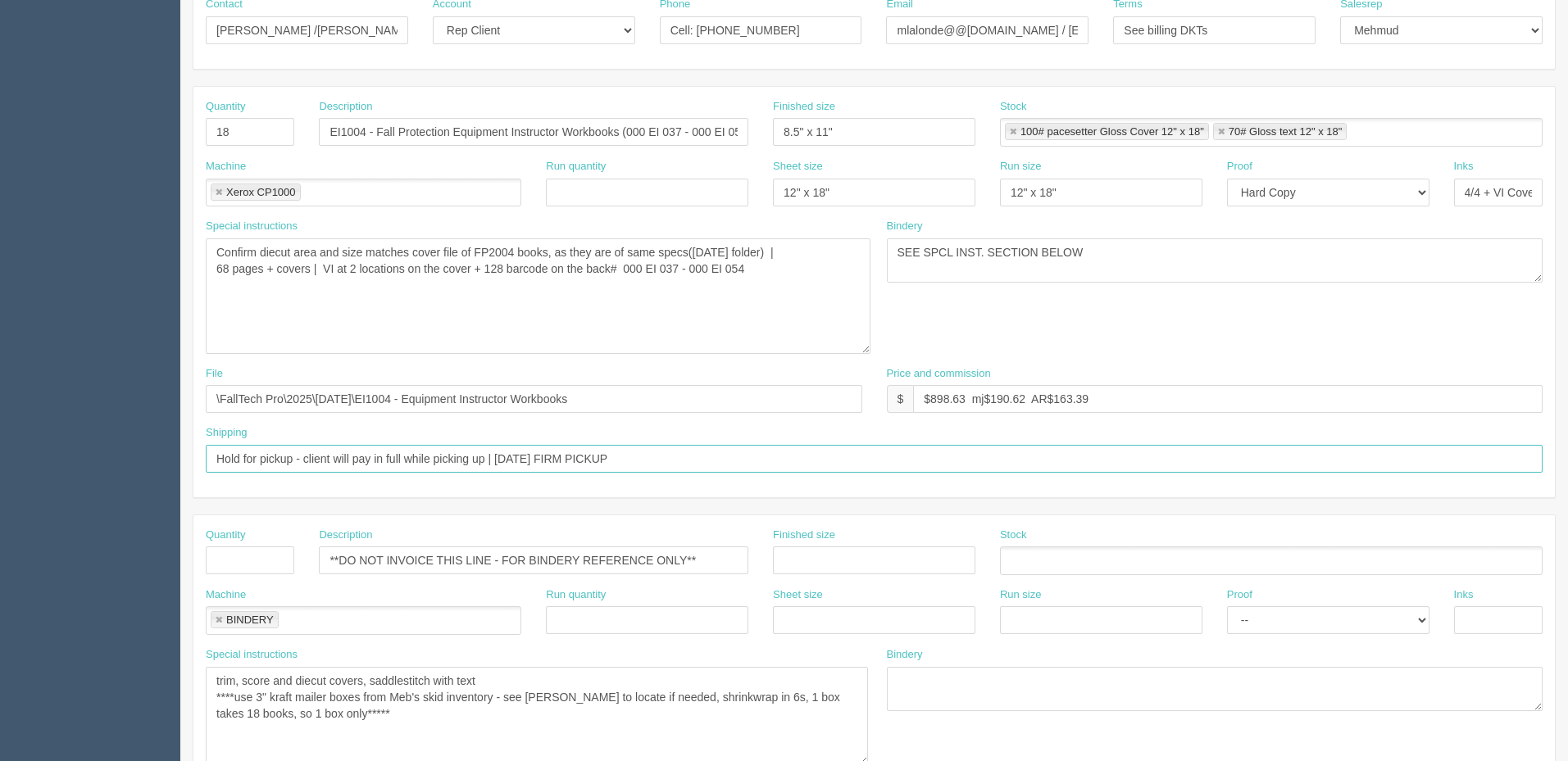
type input "Hold for pickup - client will pay in full while picking up | 9th Sep FIRM PICKUP"
drag, startPoint x: 930, startPoint y: 404, endPoint x: 1572, endPoint y: 247, distance: 660.9
click at [1567, 247] on html "PrintPing Zack Edit account ( zack@allrush.ca ) Logout Dockets Estimates" at bounding box center [784, 528] width 1568 height 1613
paste input "132.40"
type input "$706.14 mj$132.40 AR$132.40"
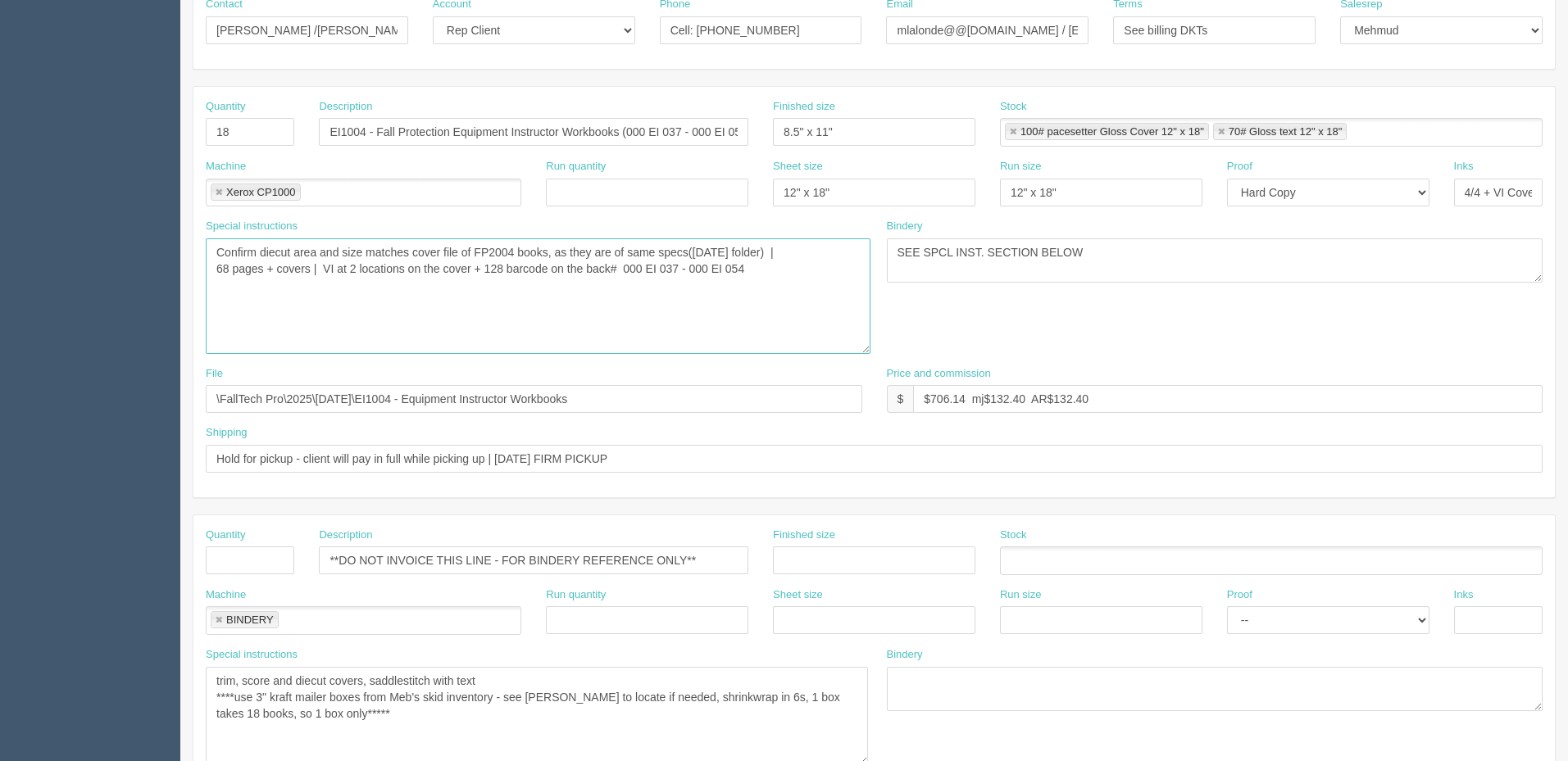
click at [807, 268] on textarea "Confirm diecut area and size matches cover file of FP2004 books, as they are of…" at bounding box center [537, 296] width 665 height 115
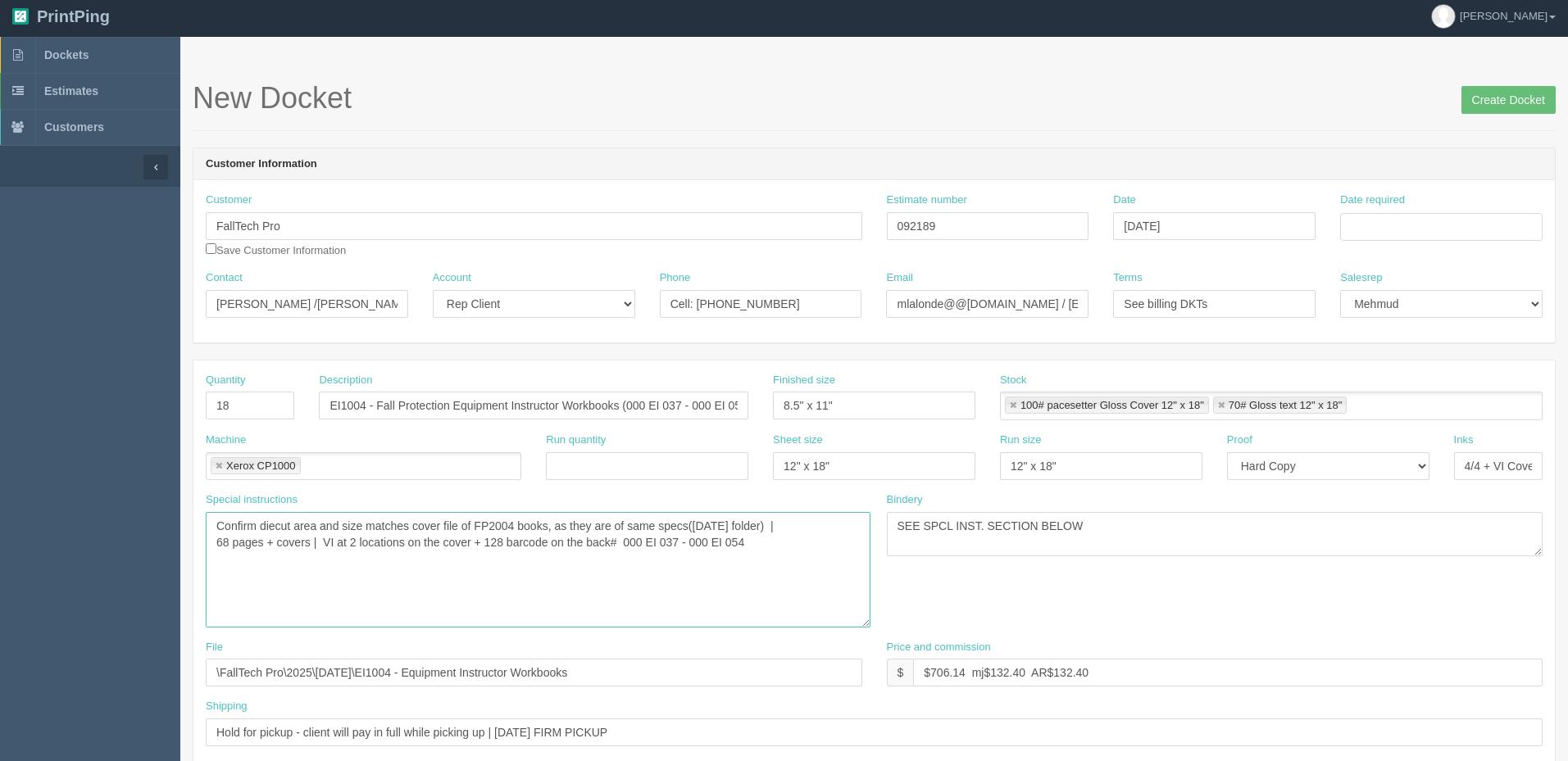
scroll to position [0, 0]
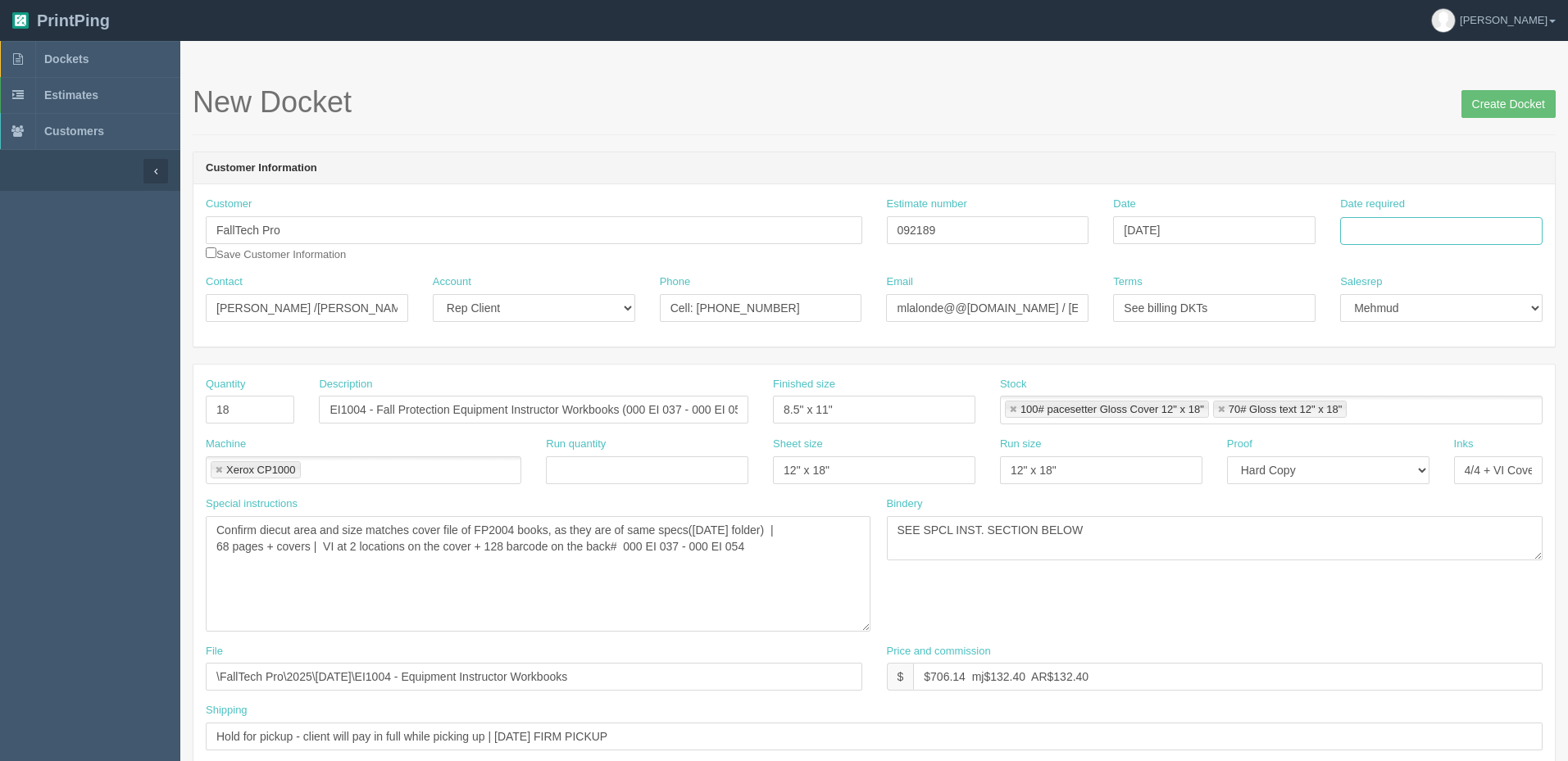
click at [1376, 227] on input "Date required" at bounding box center [1441, 231] width 203 height 28
click at [1380, 337] on td "8" at bounding box center [1378, 341] width 24 height 24
click at [1473, 322] on td "5" at bounding box center [1464, 317] width 20 height 24
click at [1377, 351] on td "8" at bounding box center [1378, 341] width 24 height 24
type input "September 8, 2025"
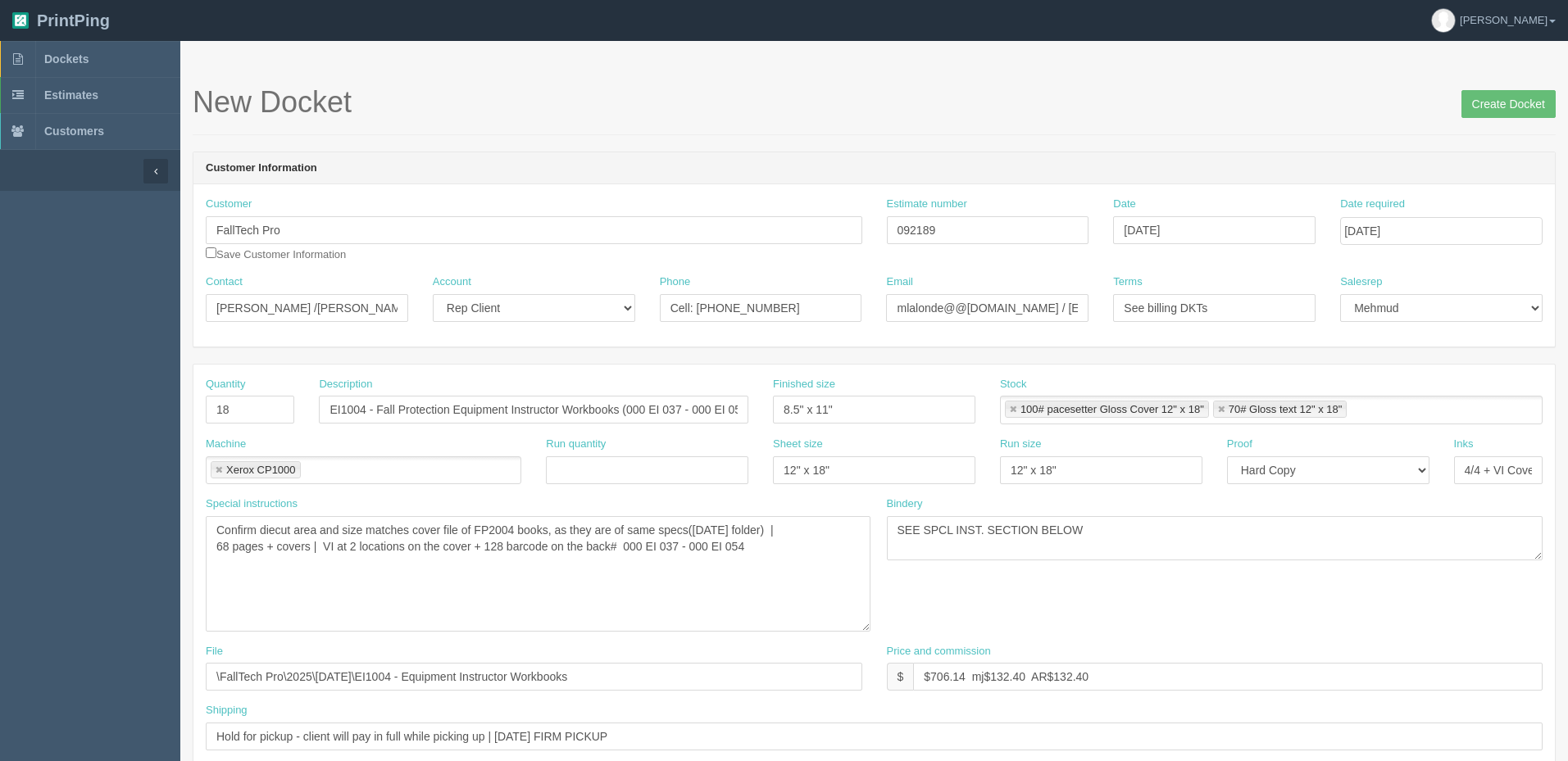
click at [1044, 112] on h1 "New Docket Create Docket" at bounding box center [873, 103] width 1363 height 32
click at [1499, 104] on input "Create Docket" at bounding box center [1508, 103] width 94 height 28
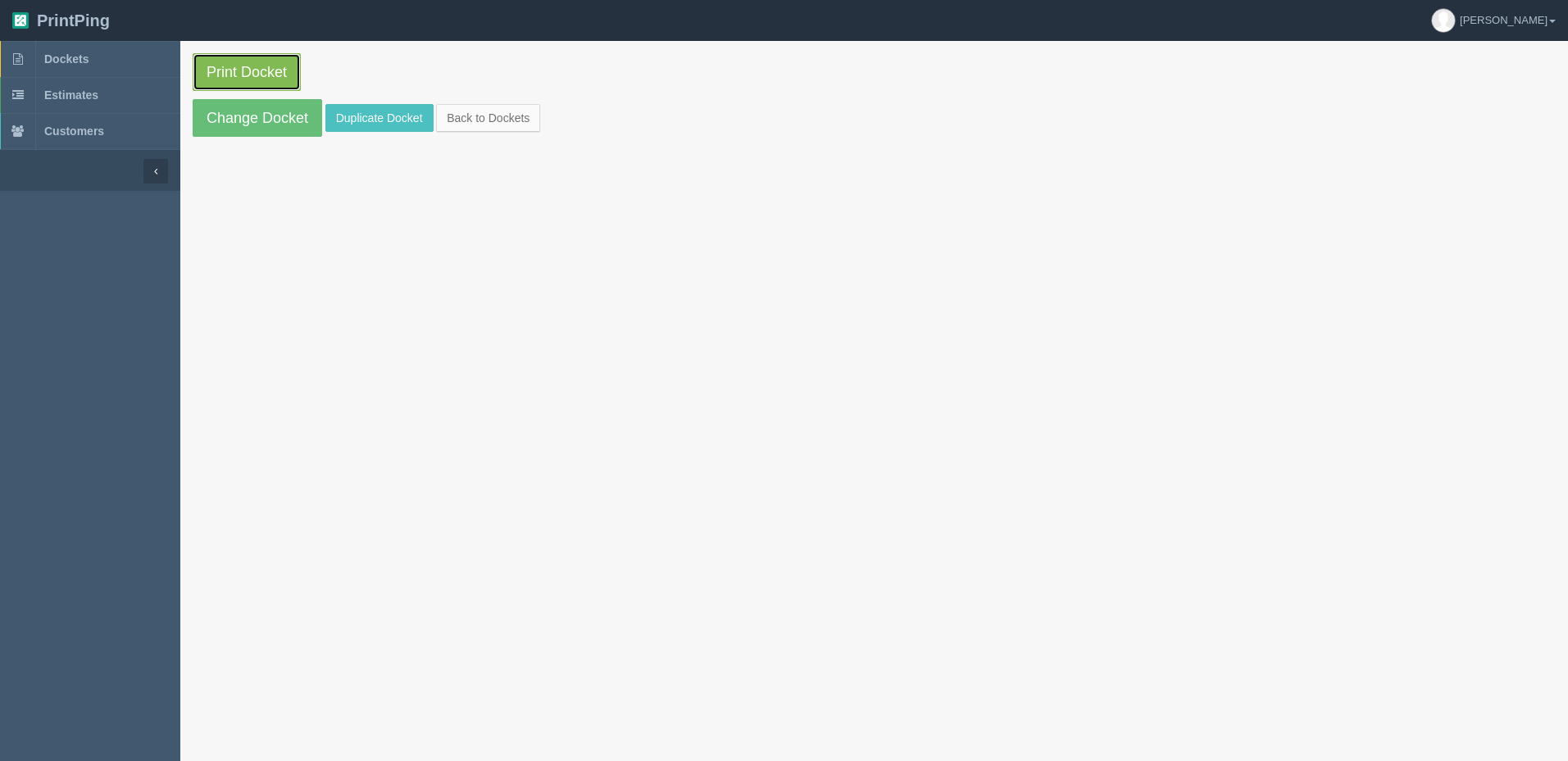
click at [244, 74] on link "Print Docket" at bounding box center [246, 72] width 108 height 38
click at [278, 121] on link "Change Docket" at bounding box center [257, 118] width 129 height 38
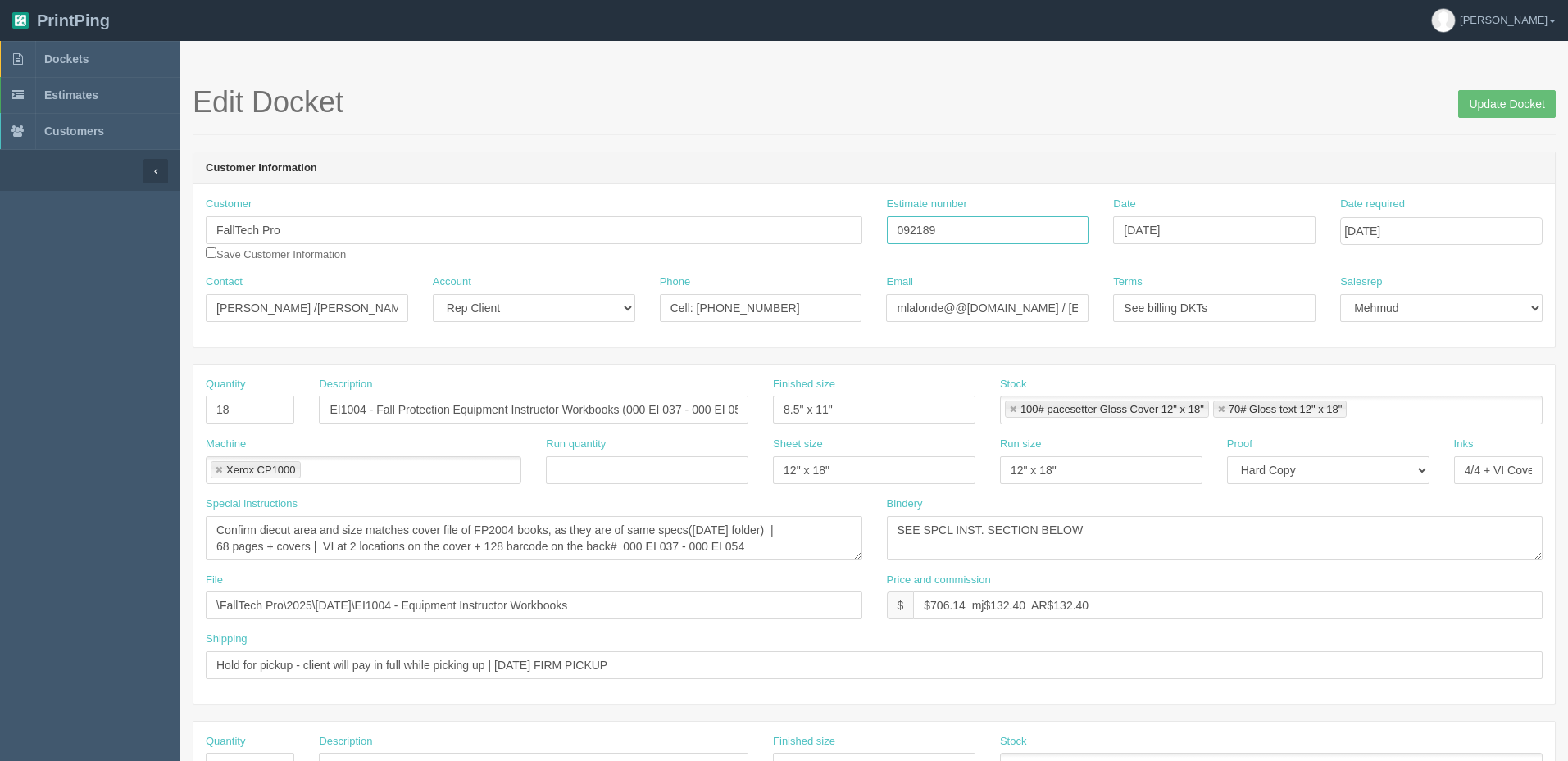
drag, startPoint x: 917, startPoint y: 226, endPoint x: 1527, endPoint y: 179, distance: 611.8
click at [1527, 179] on div "Customer Information Customer FallTech Pro Save Customer Information Estimate n…" at bounding box center [873, 249] width 1363 height 196
type input "092284"
drag, startPoint x: 1247, startPoint y: 308, endPoint x: 771, endPoint y: 293, distance: 476.2
click at [771, 293] on div "Contact Martin Lalonde /Anne Marie Account -- Existing Client Allrush Client Re…" at bounding box center [873, 304] width 1361 height 60
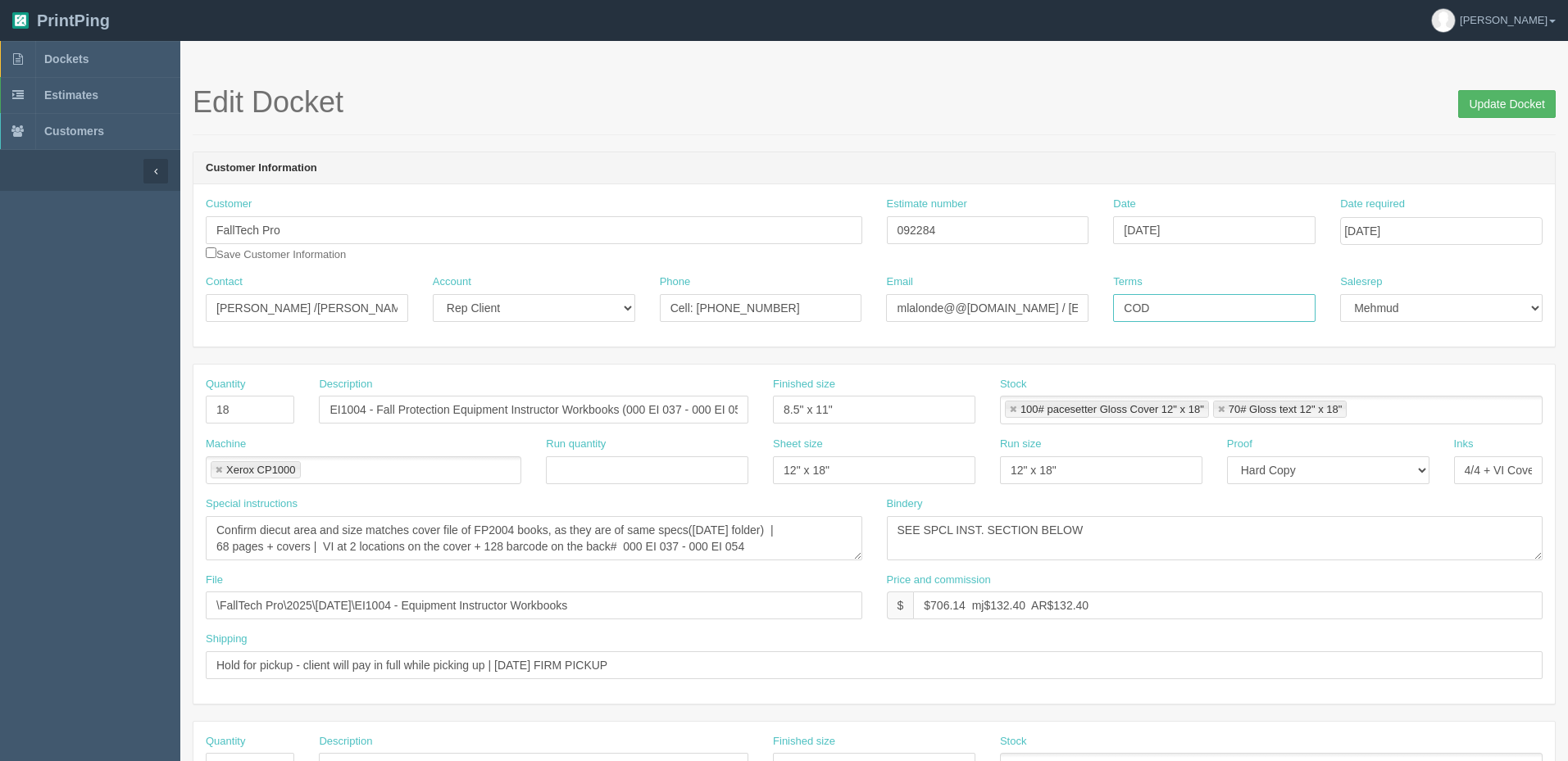
type input "COD"
click at [1481, 97] on input "Update Docket" at bounding box center [1506, 103] width 98 height 28
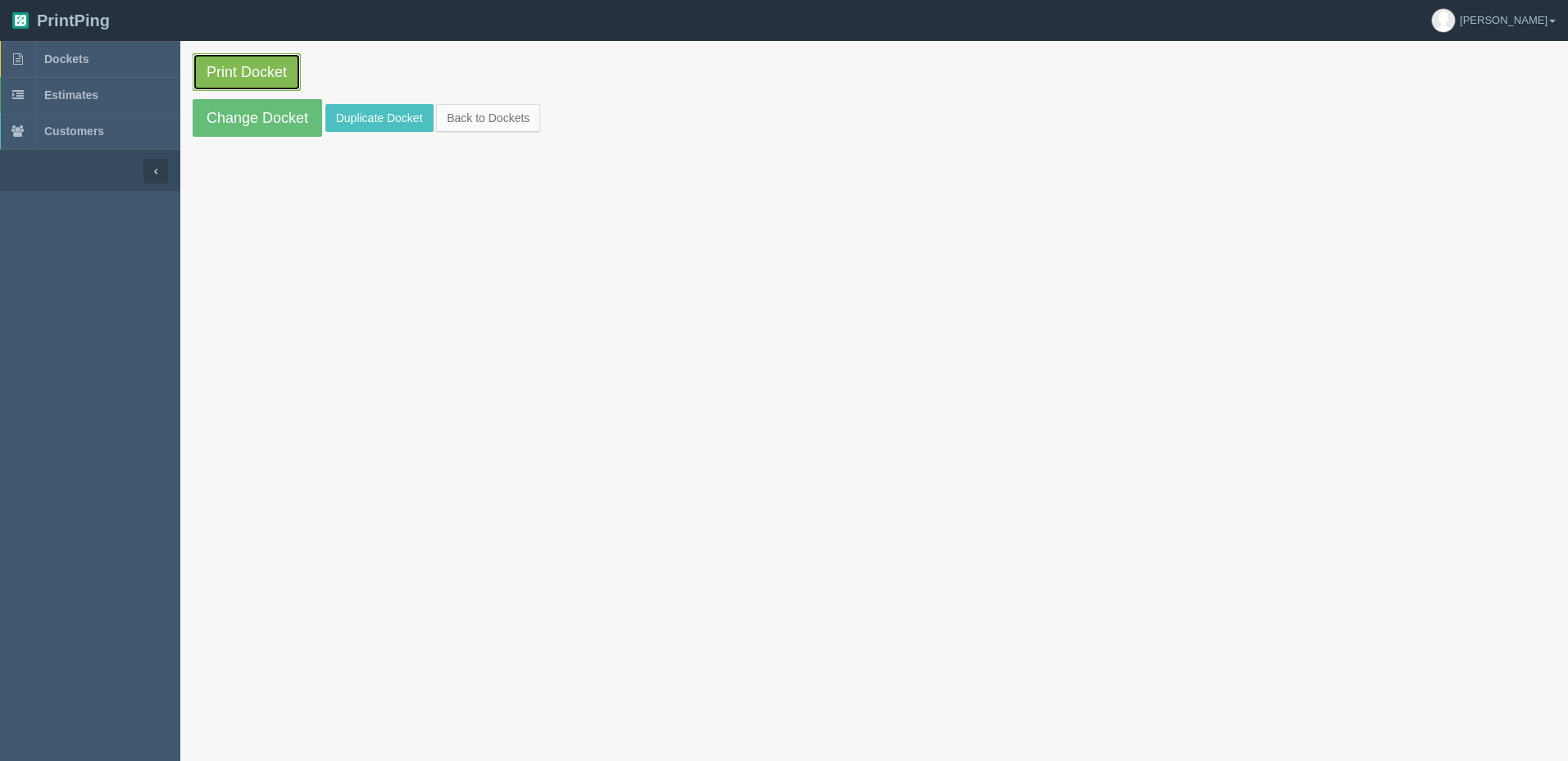
click at [236, 64] on link "Print Docket" at bounding box center [246, 72] width 108 height 38
click at [59, 56] on span "Dockets" at bounding box center [67, 58] width 44 height 13
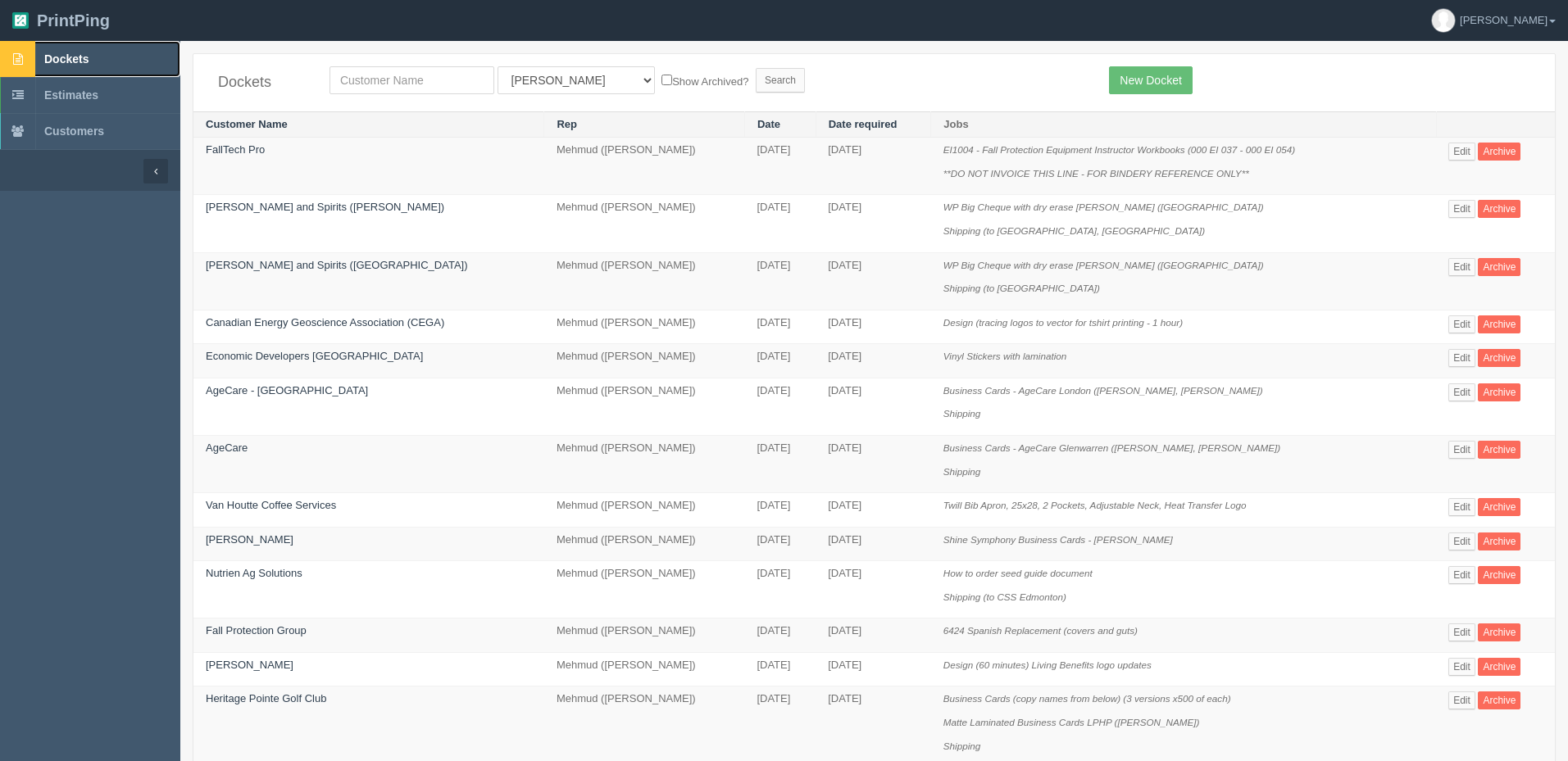
click at [93, 67] on link "Dockets" at bounding box center [90, 59] width 180 height 36
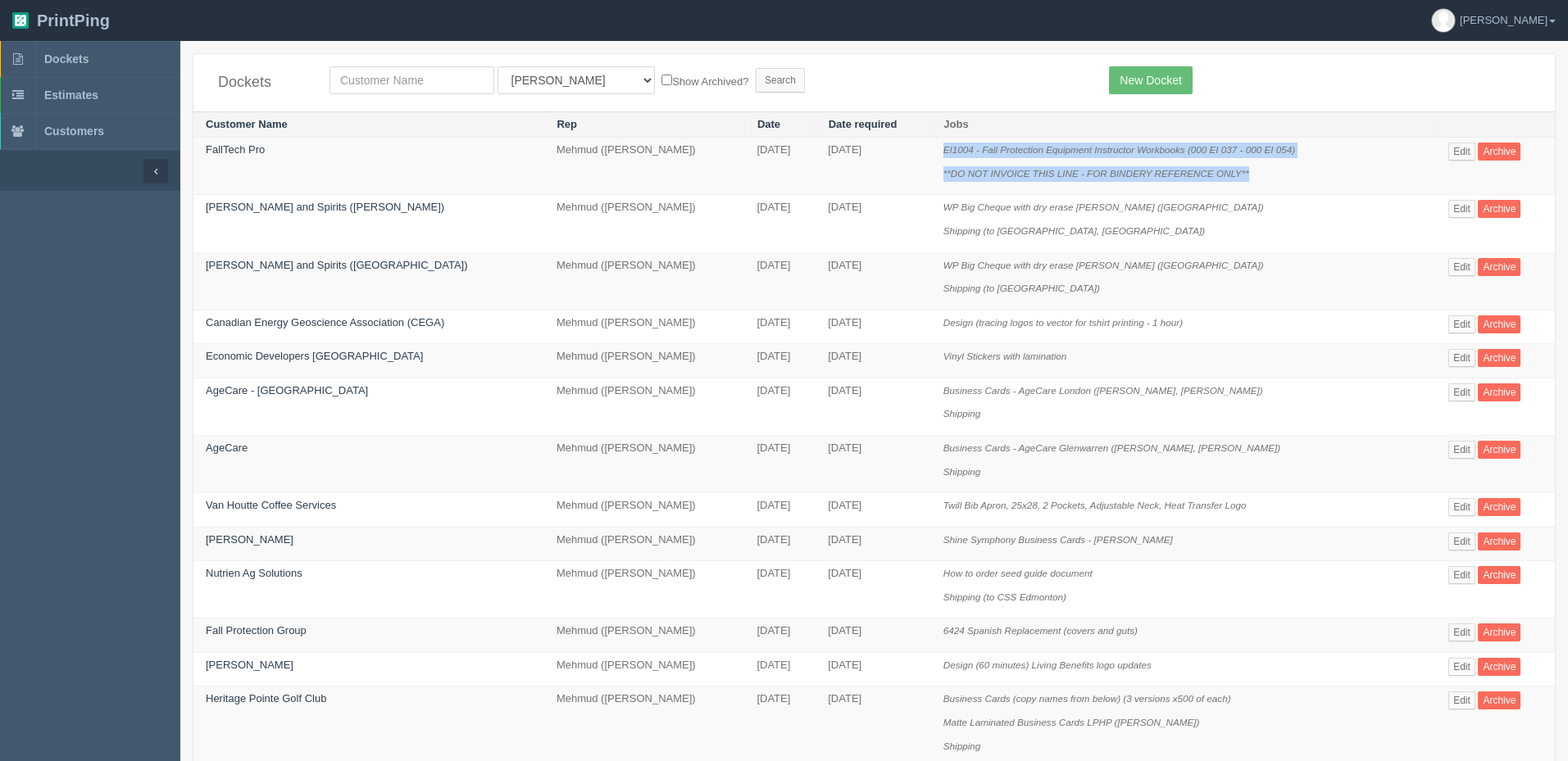
drag, startPoint x: 941, startPoint y: 150, endPoint x: 1328, endPoint y: 159, distance: 387.1
click at [1328, 159] on td "EI1004 - Fall Protection Equipment Instructor Workbooks (000 EI 037 - 000 EI 05…" at bounding box center [1183, 166] width 505 height 57
click at [1311, 154] on p "EI1004 - Fall Protection Equipment Instructor Workbooks (000 EI 037 - 000 EI 05…" at bounding box center [1183, 150] width 480 height 15
drag, startPoint x: 1306, startPoint y: 149, endPoint x: 940, endPoint y: 141, distance: 366.1
click at [940, 141] on td "EI1004 - Fall Protection Equipment Instructor Workbooks (000 EI 037 - 000 EI 05…" at bounding box center [1183, 166] width 505 height 57
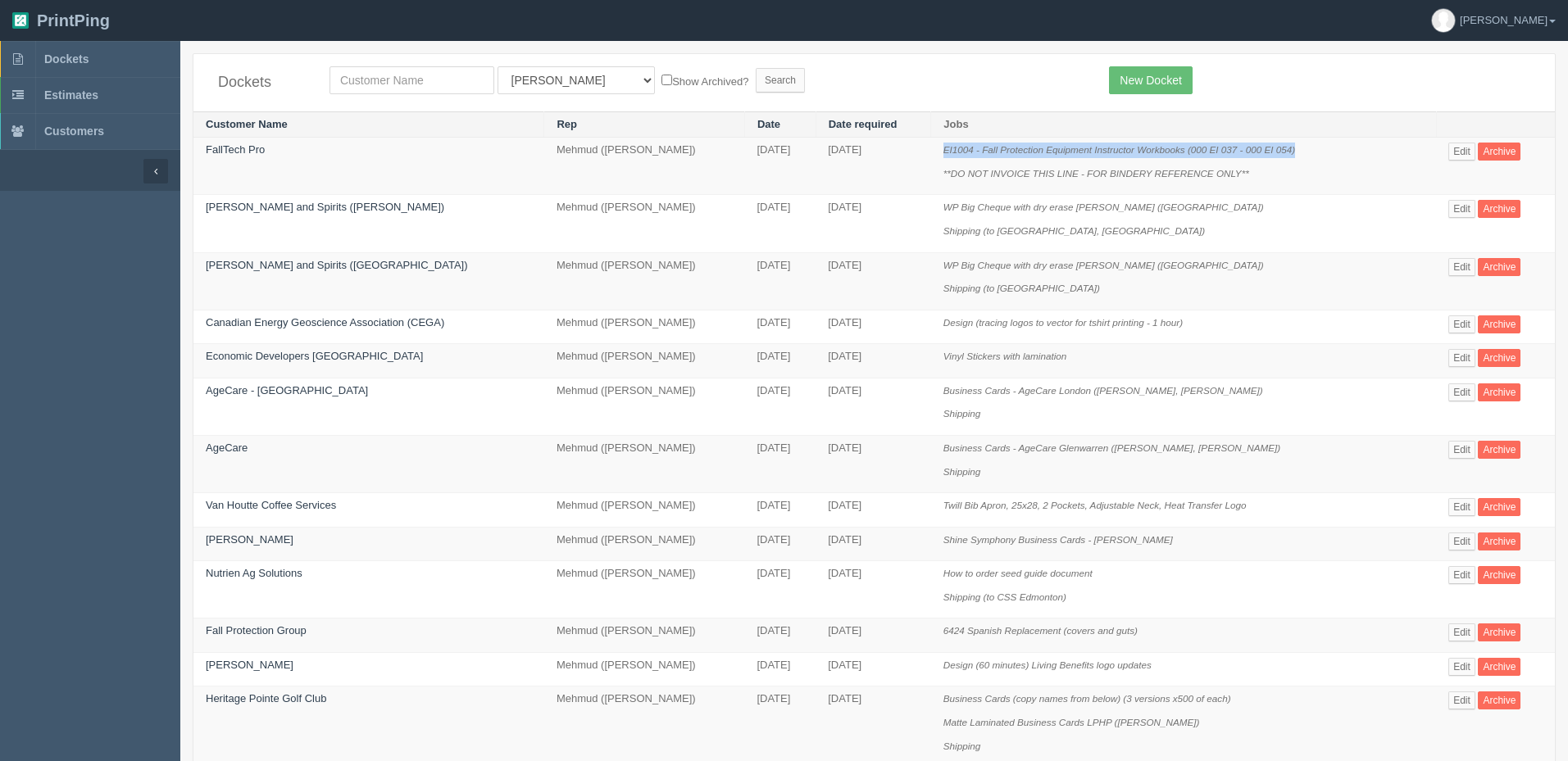
copy icon "EI1004 - Fall Protection Equipment Instructor Workbooks (000 EI 037 - 000 EI 05…"
click at [1462, 151] on link "Edit" at bounding box center [1462, 151] width 27 height 18
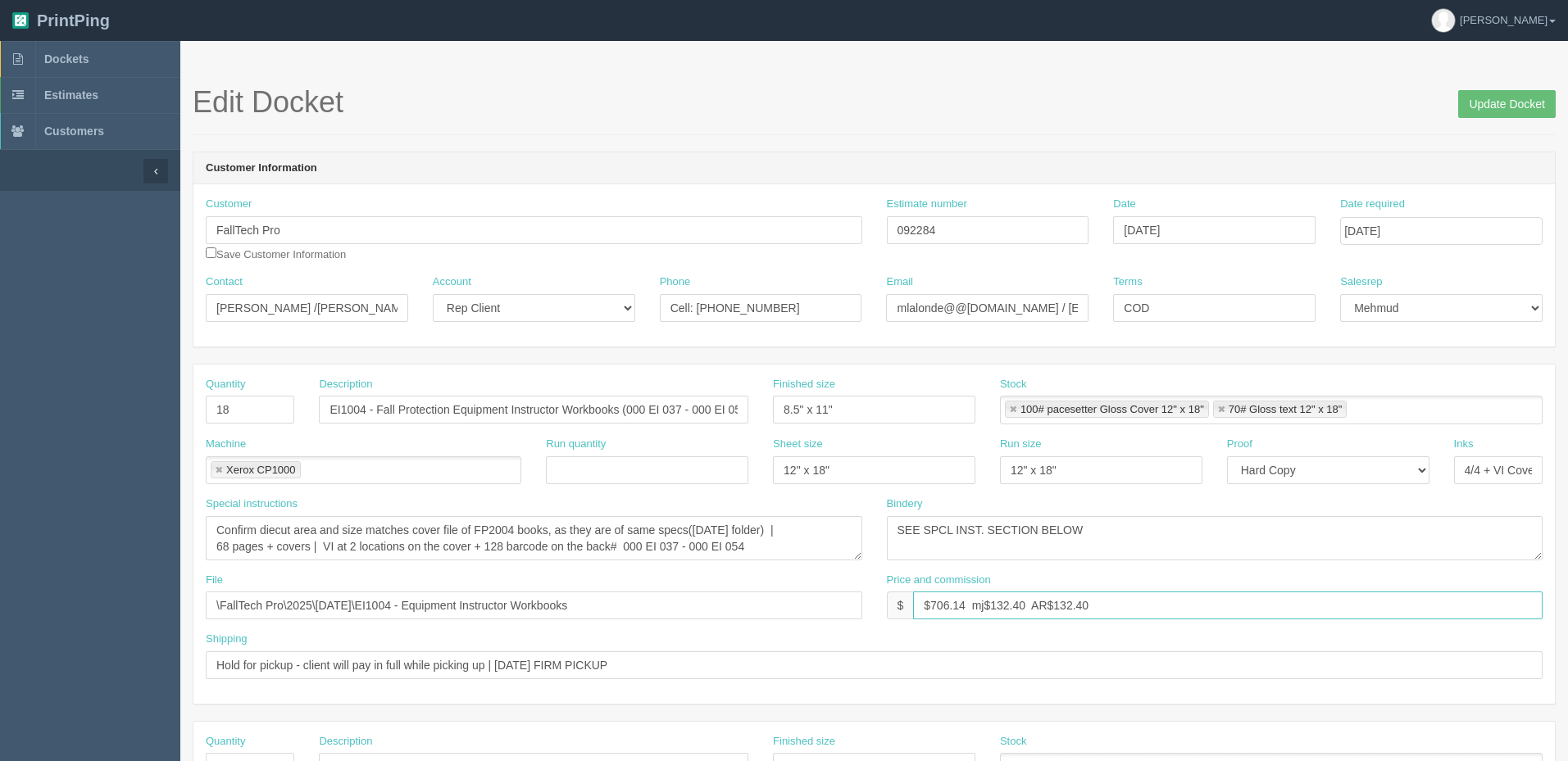
drag, startPoint x: 967, startPoint y: 601, endPoint x: 784, endPoint y: 595, distance: 183.1
click at [825, 601] on div "File \FallTech Pro\2025\August 2025\EI1004 - Equipment Instructor Workbooks Pri…" at bounding box center [873, 603] width 1361 height 60
drag, startPoint x: 833, startPoint y: 239, endPoint x: 560, endPoint y: 310, distance: 282.1
click at [565, 306] on div "Customer FallTech Pro Save Customer Information Estimate number 092284 Date Sep…" at bounding box center [873, 266] width 1361 height 162
drag, startPoint x: 974, startPoint y: 89, endPoint x: 966, endPoint y: 180, distance: 91.4
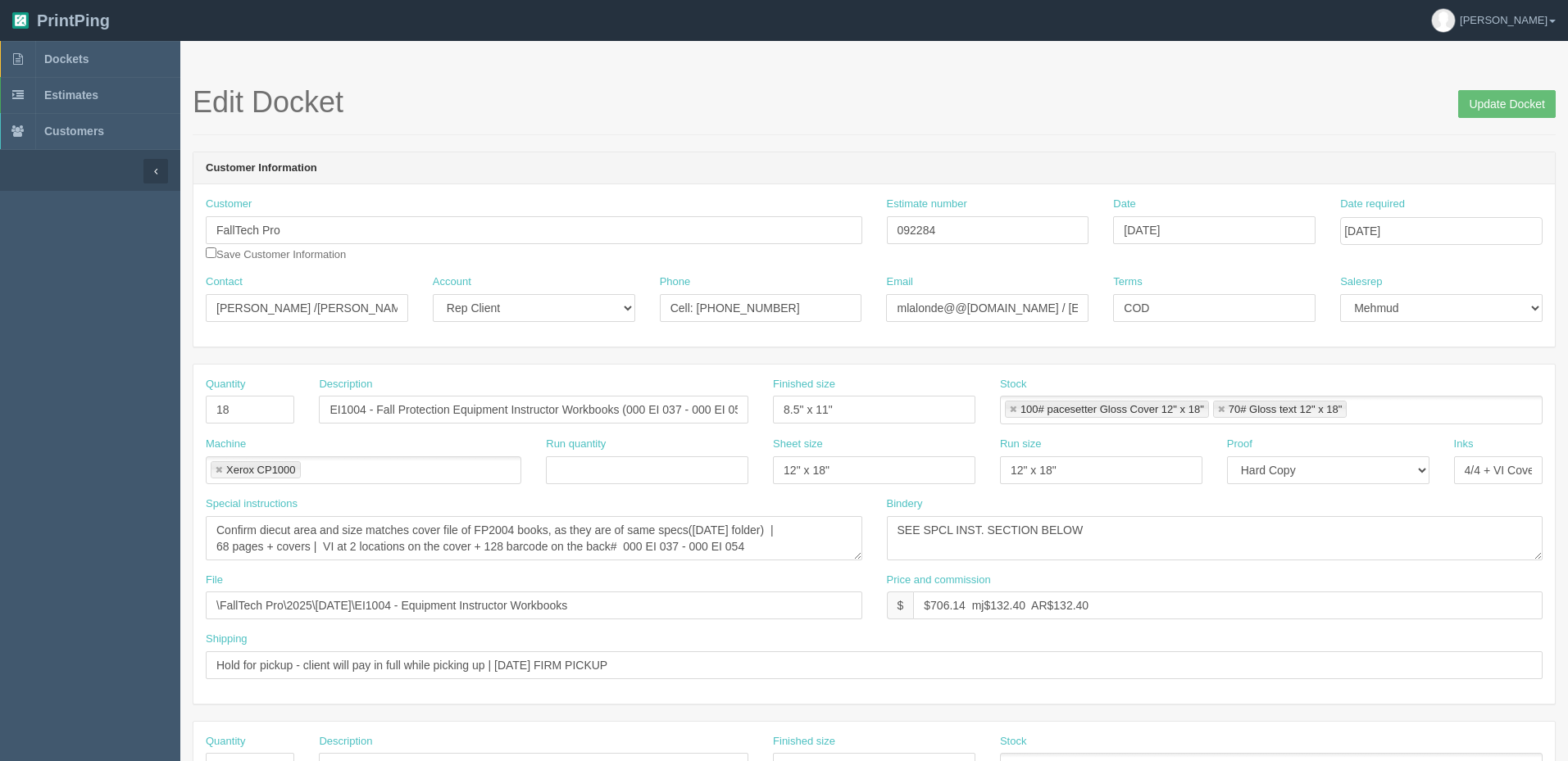
click at [974, 89] on h1 "Edit Docket Update Docket" at bounding box center [873, 103] width 1363 height 32
drag, startPoint x: 937, startPoint y: 227, endPoint x: 577, endPoint y: 239, distance: 360.2
click at [583, 237] on div "Customer FallTech Pro Save Customer Information Estimate number 092284 Date Sep…" at bounding box center [873, 235] width 1361 height 78
click at [154, 51] on link "Dockets" at bounding box center [90, 59] width 180 height 36
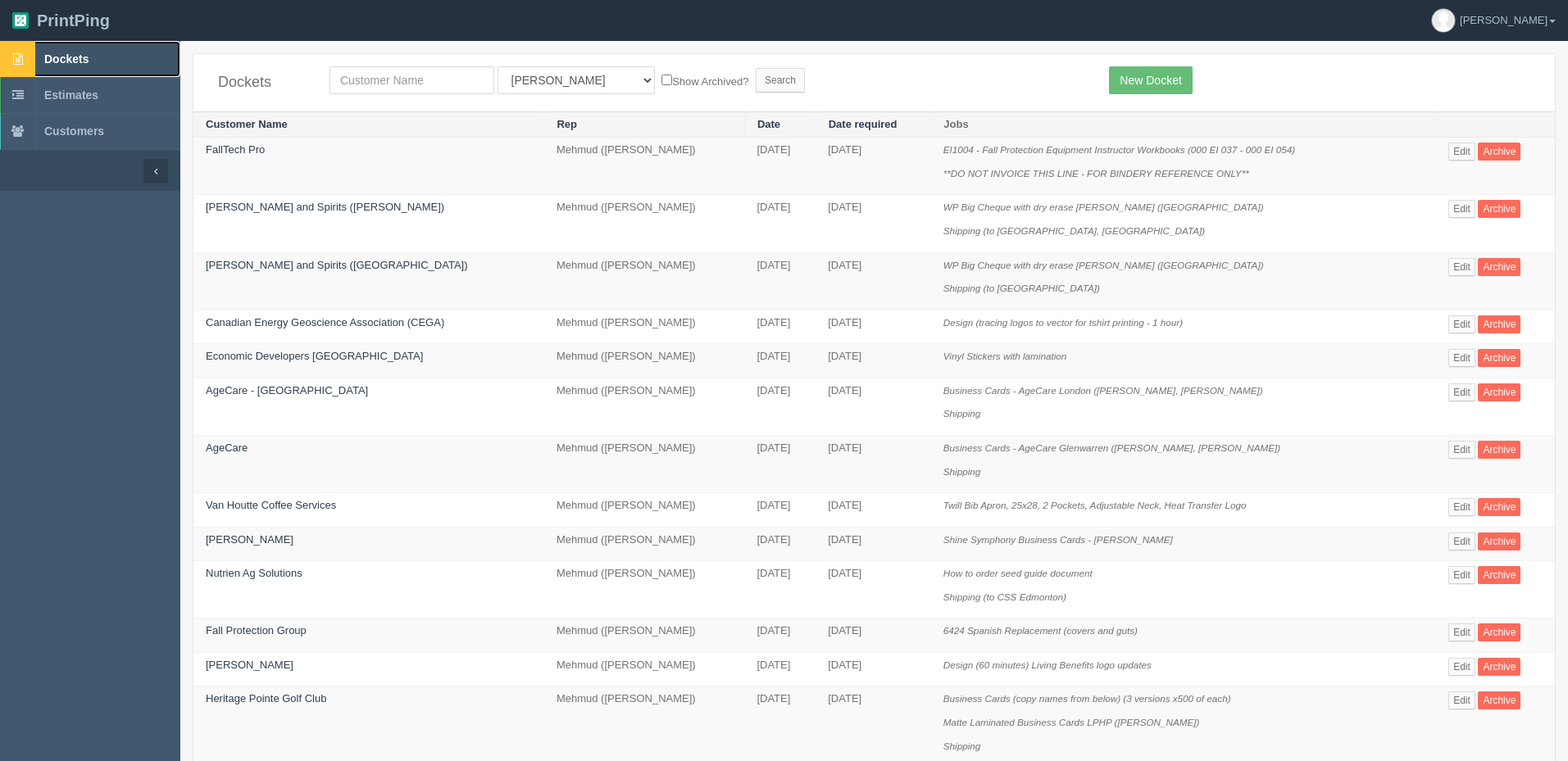
click at [53, 50] on link "Dockets" at bounding box center [90, 59] width 180 height 36
